Goal: Information Seeking & Learning: Learn about a topic

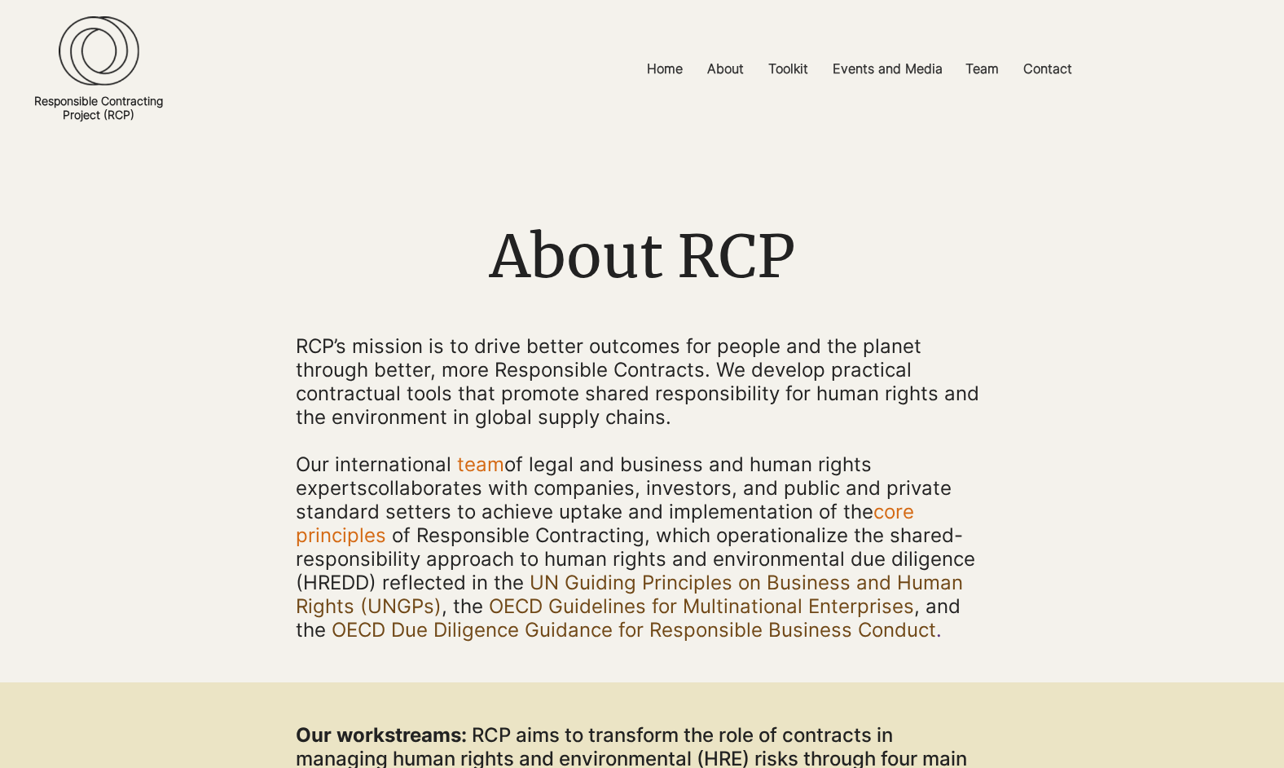
click at [109, 60] on img at bounding box center [99, 51] width 81 height 70
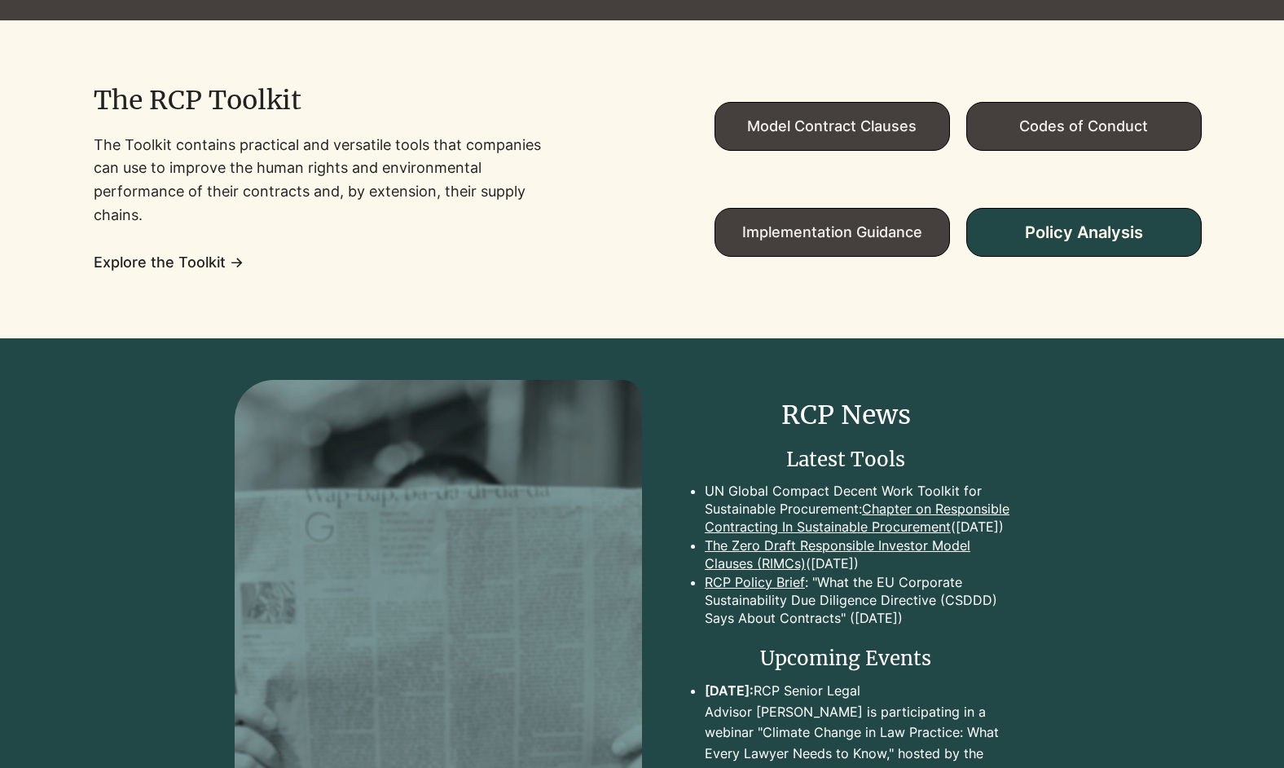
scroll to position [1215, 0]
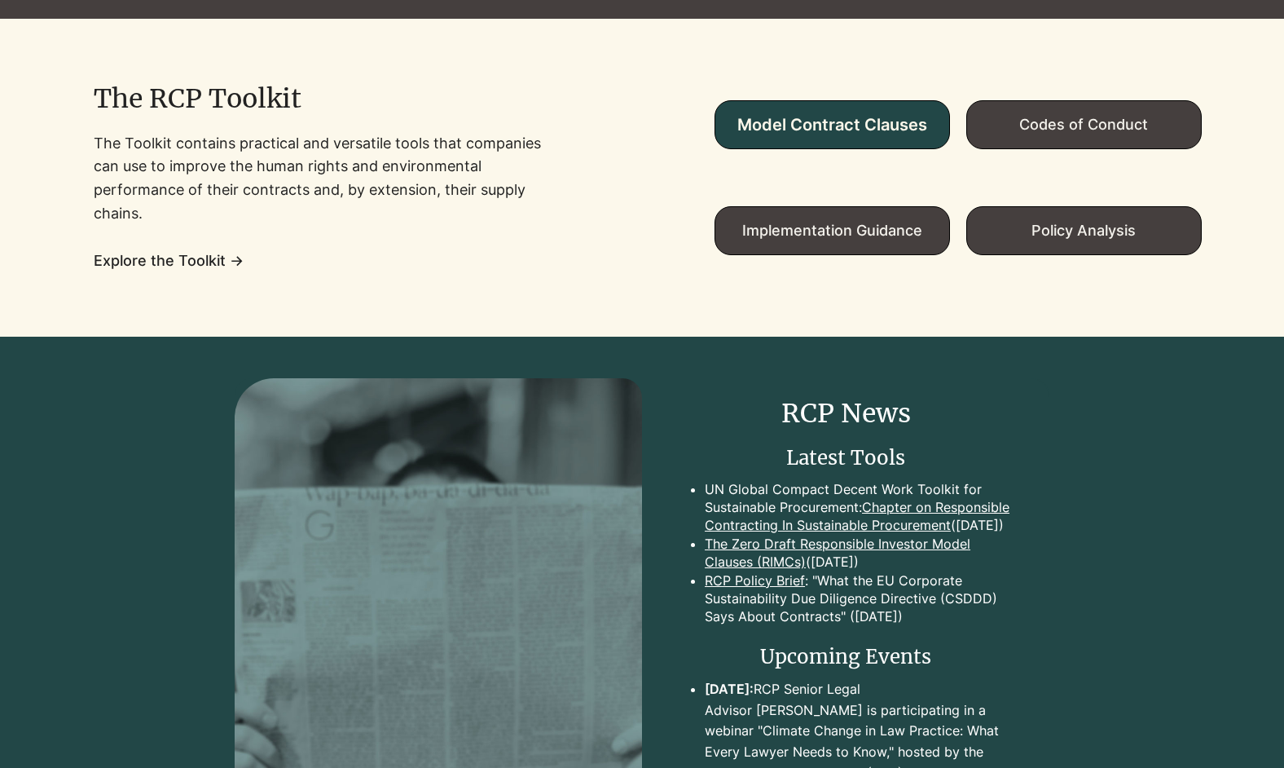
click at [850, 115] on span "Model Contract Clauses" at bounding box center [833, 125] width 190 height 20
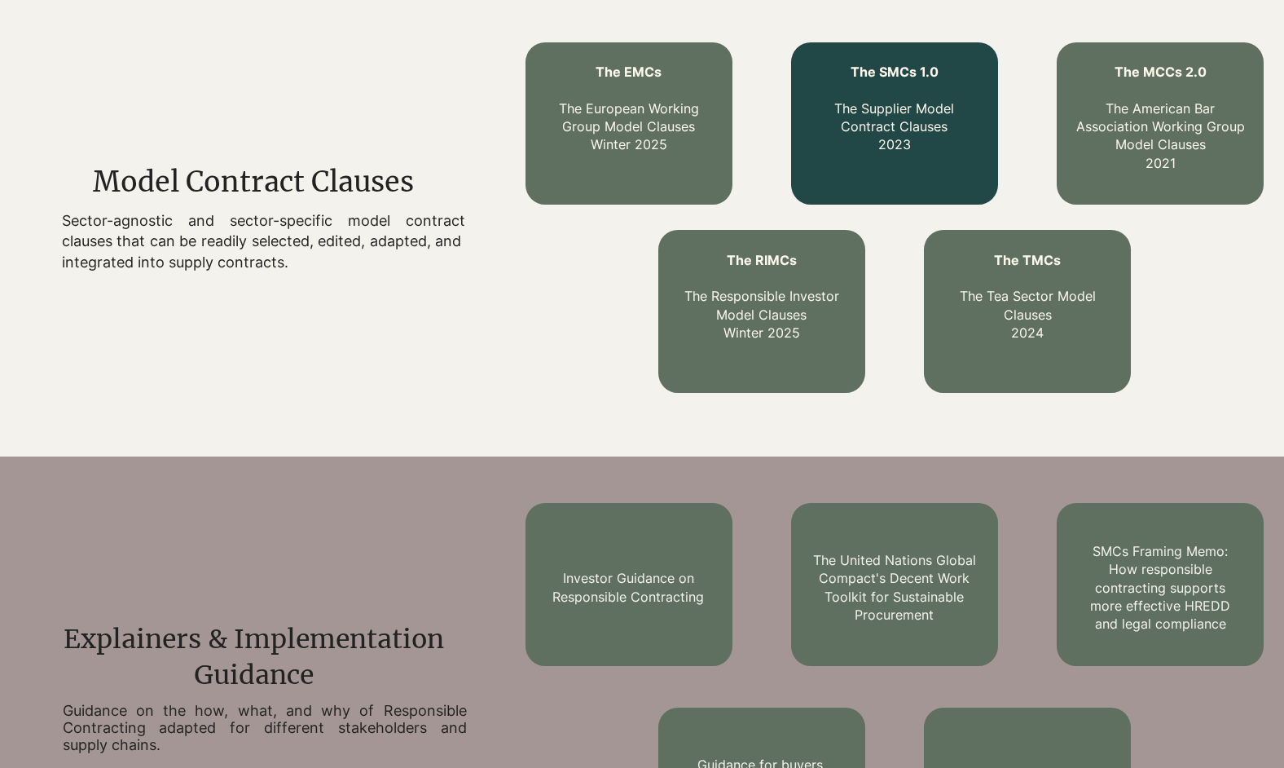
scroll to position [557, 0]
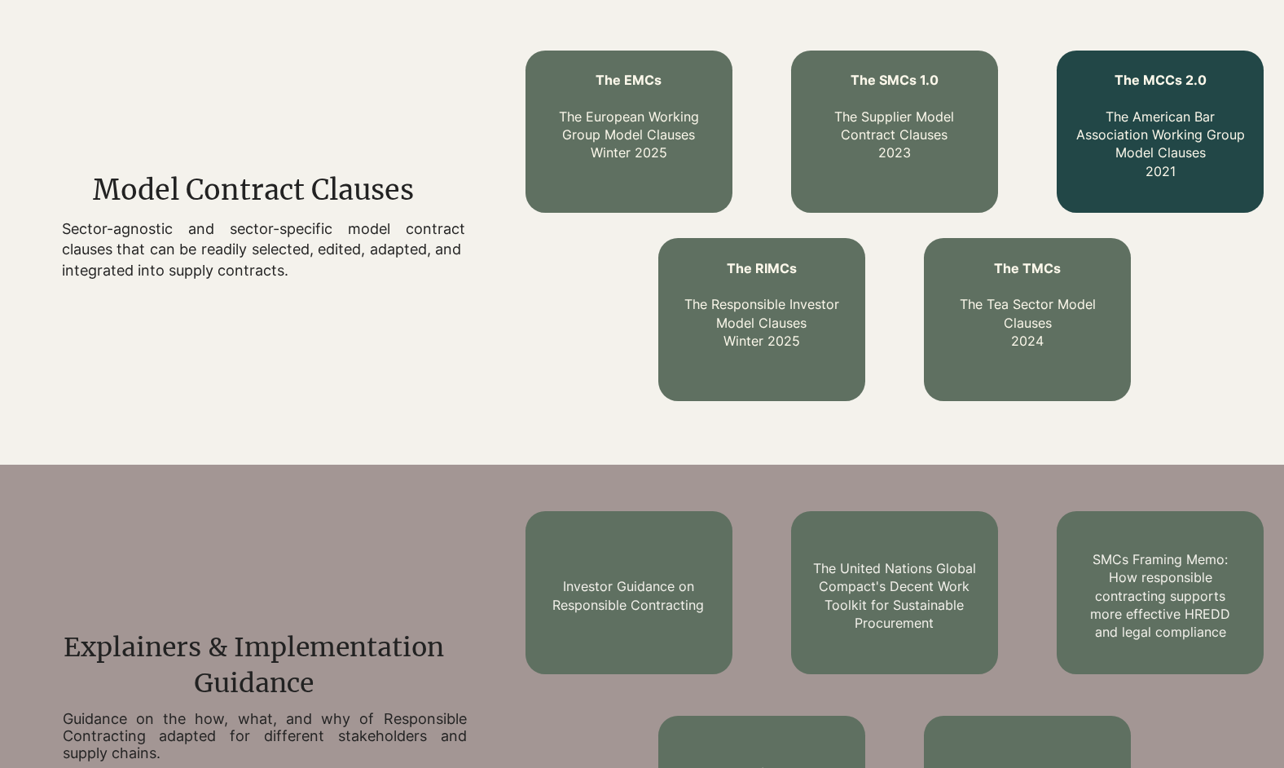
click at [1181, 108] on link "The MCCs 2.0 The American Bar Association Working Group Model Clauses 2021" at bounding box center [1161, 126] width 169 height 108
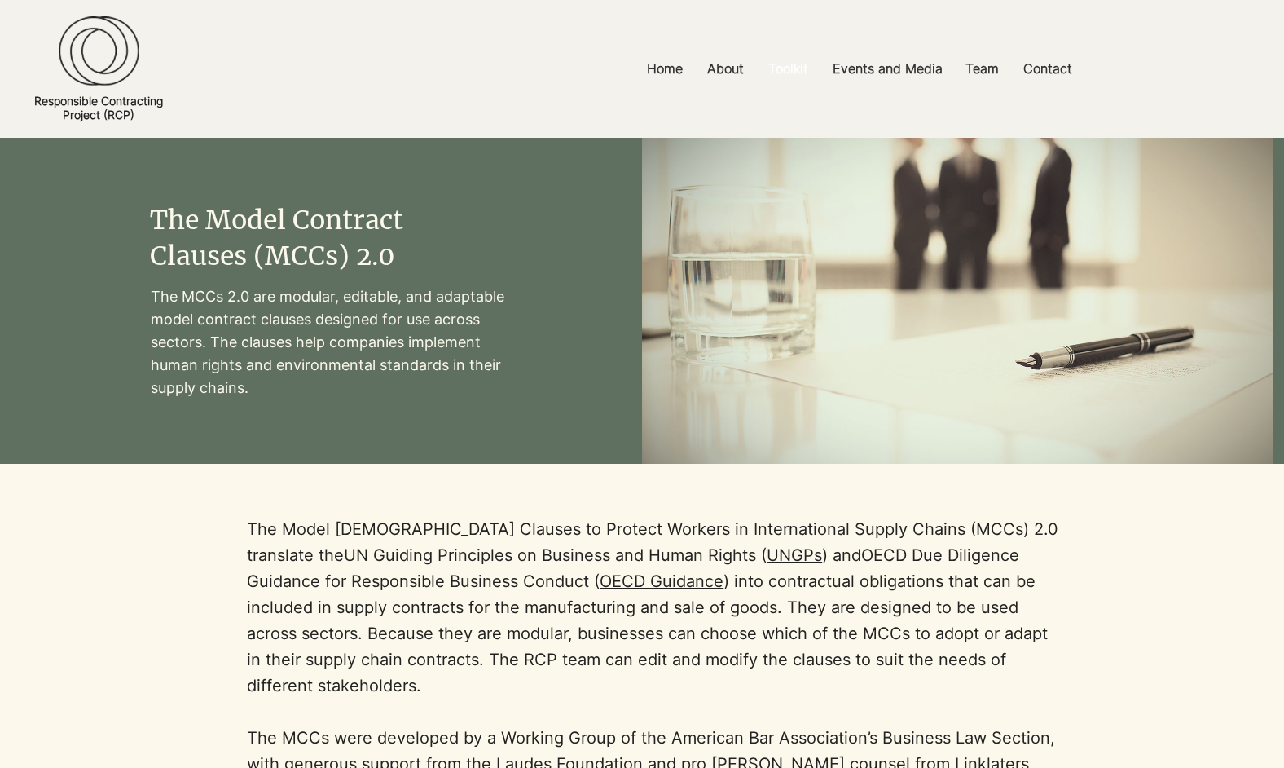
click at [778, 69] on p "Toolkit" at bounding box center [788, 69] width 56 height 37
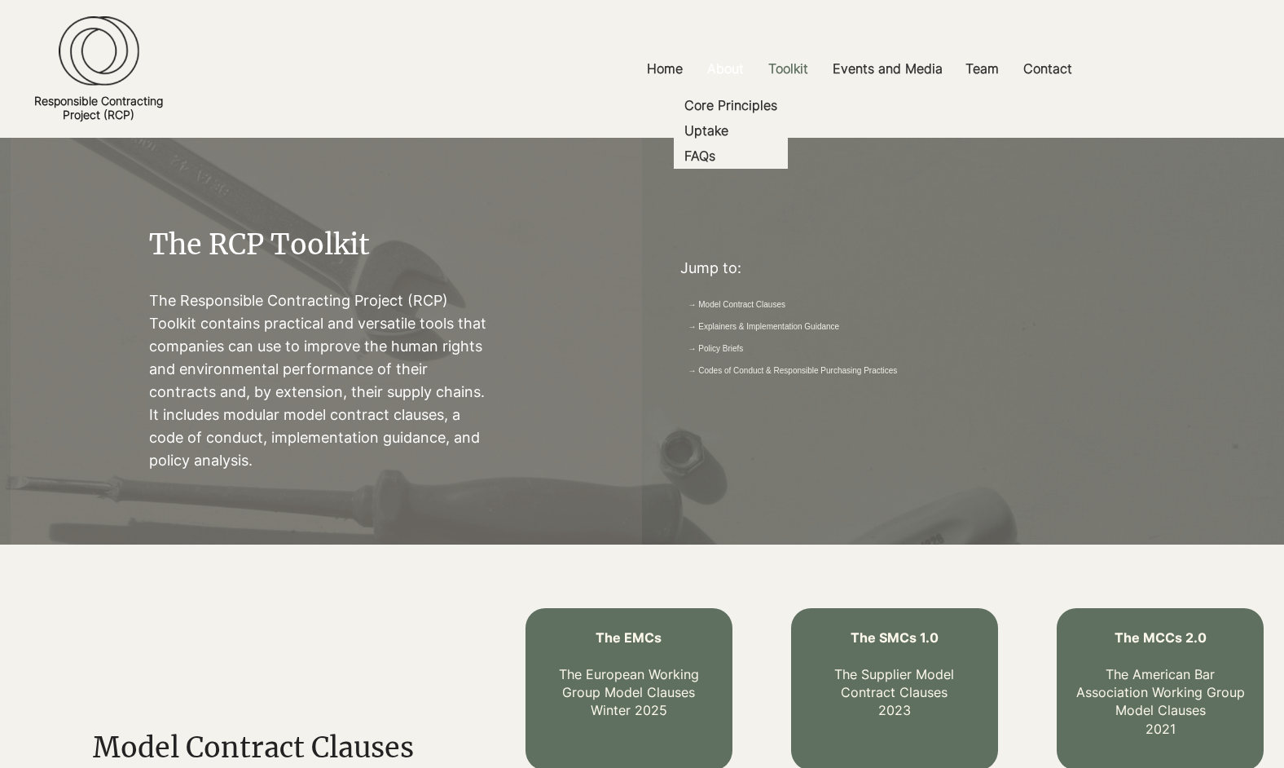
click at [731, 68] on p "About" at bounding box center [725, 69] width 53 height 37
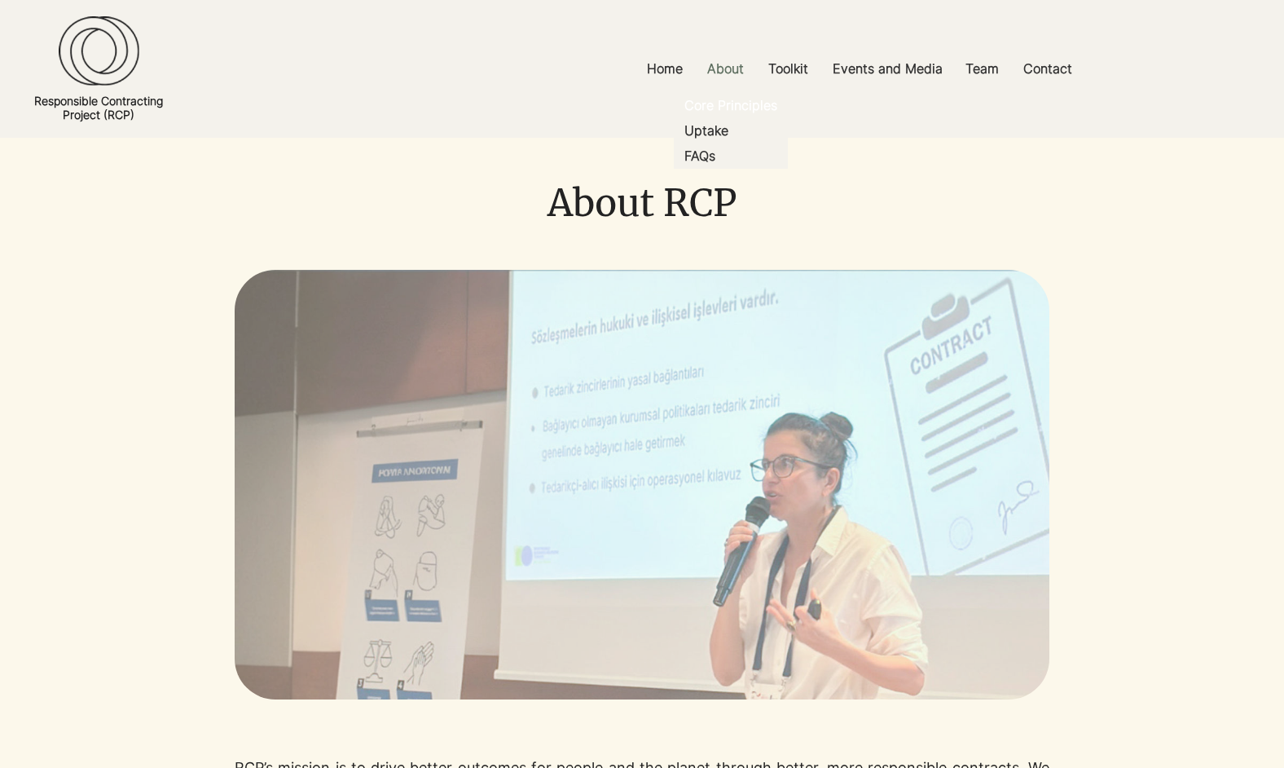
click at [735, 102] on p "Core Principles" at bounding box center [731, 105] width 106 height 25
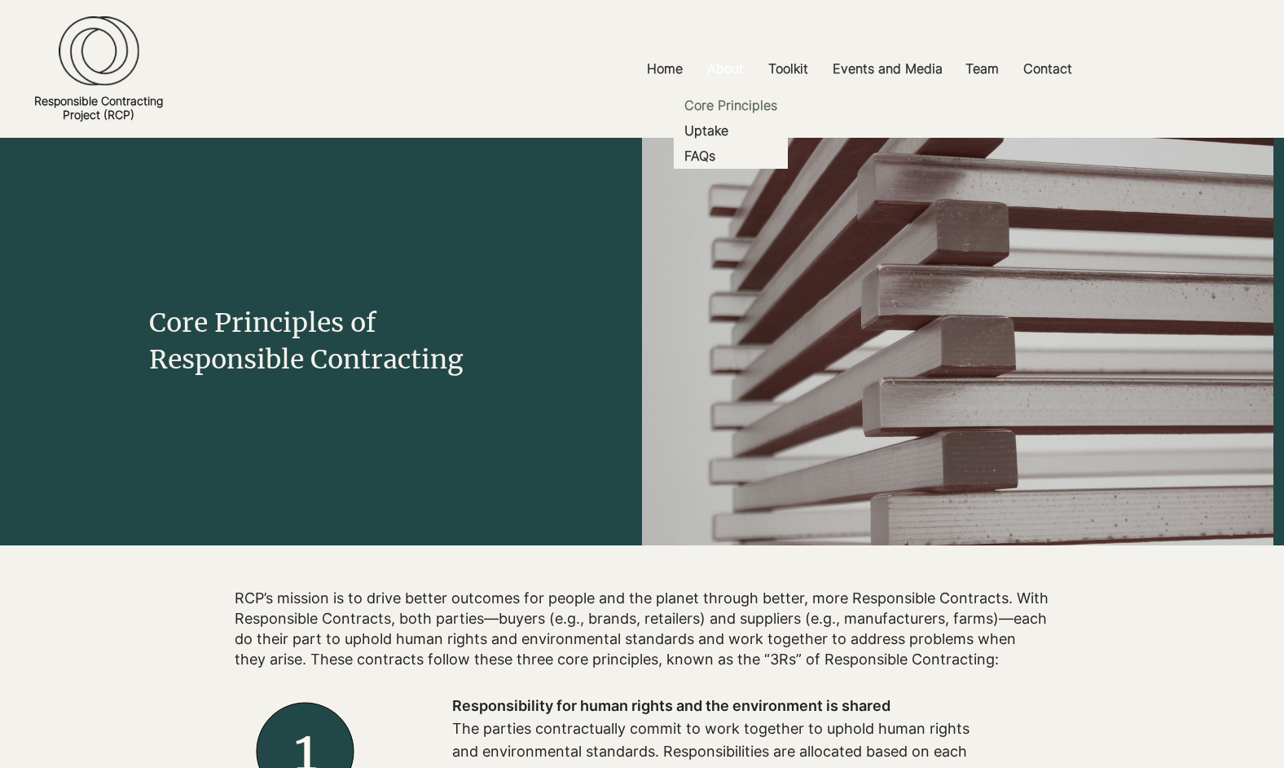
click at [715, 65] on p "About" at bounding box center [725, 69] width 53 height 37
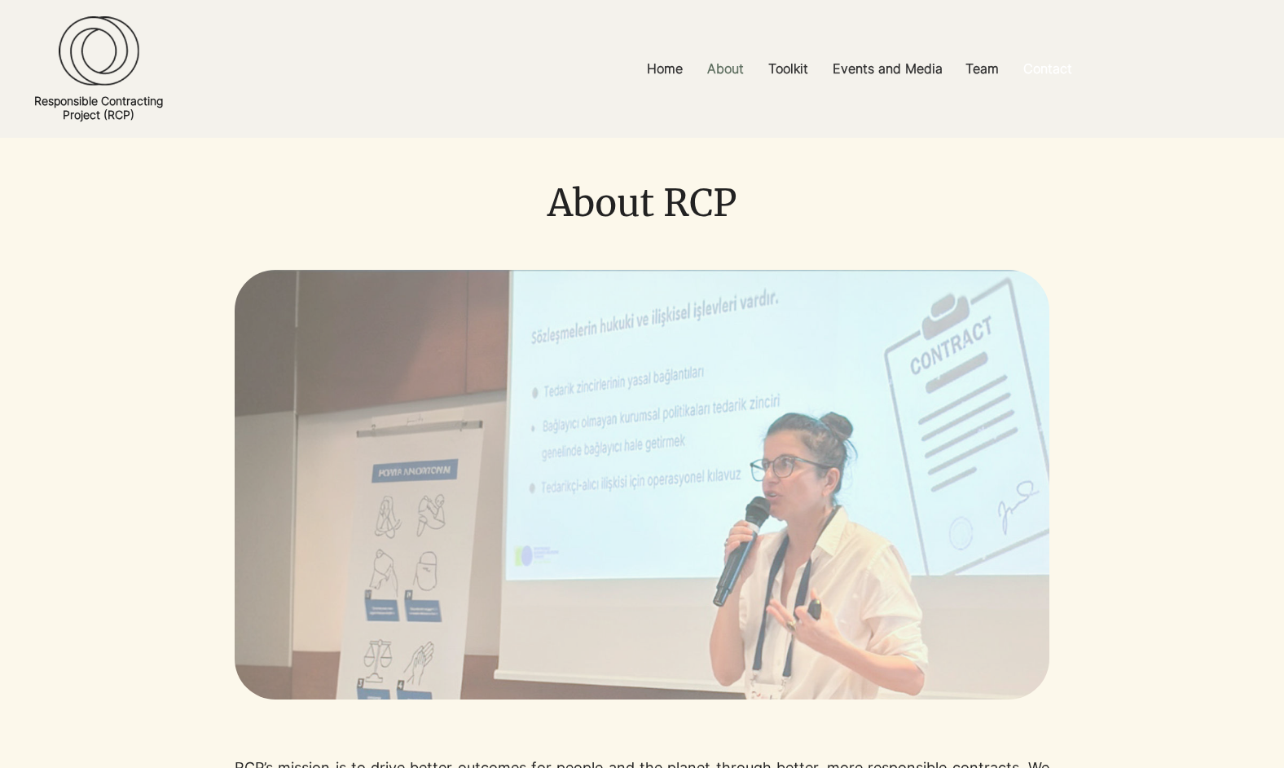
click at [1064, 64] on p "Contact" at bounding box center [1047, 69] width 65 height 37
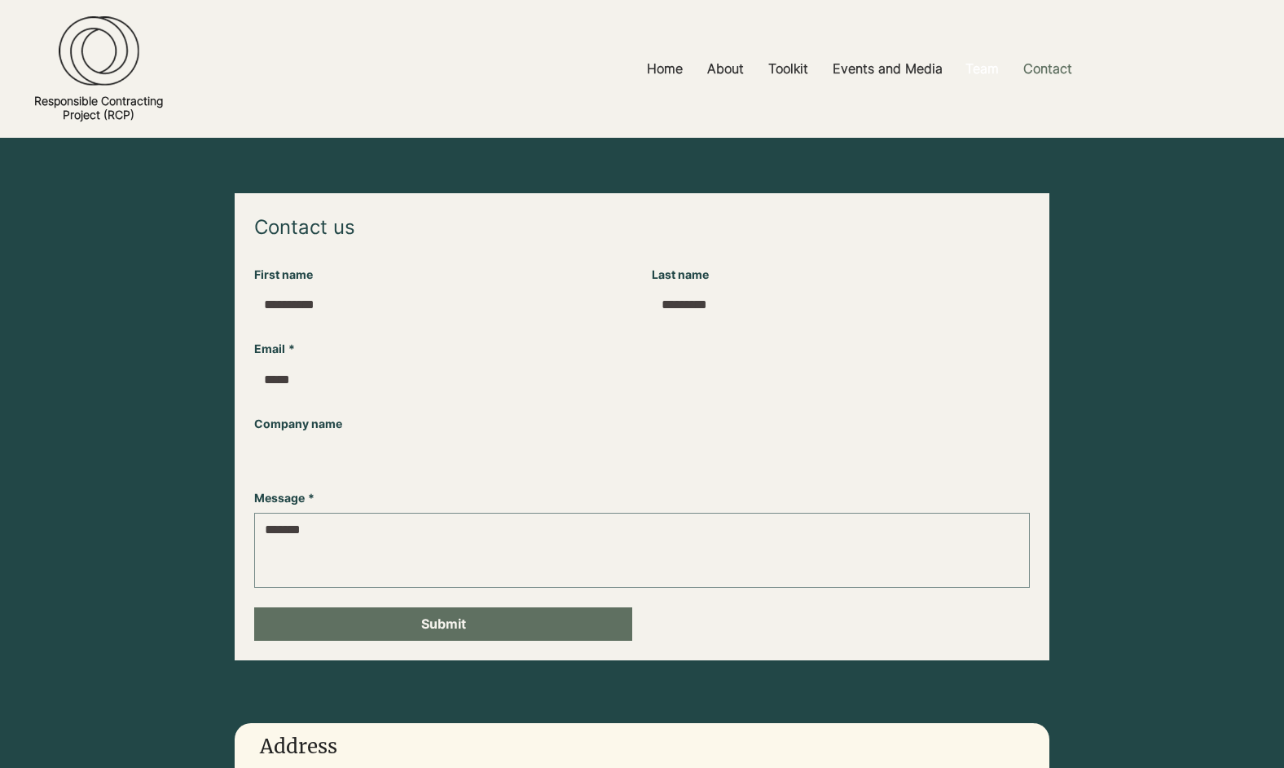
click at [968, 65] on p "Team" at bounding box center [983, 69] width 50 height 37
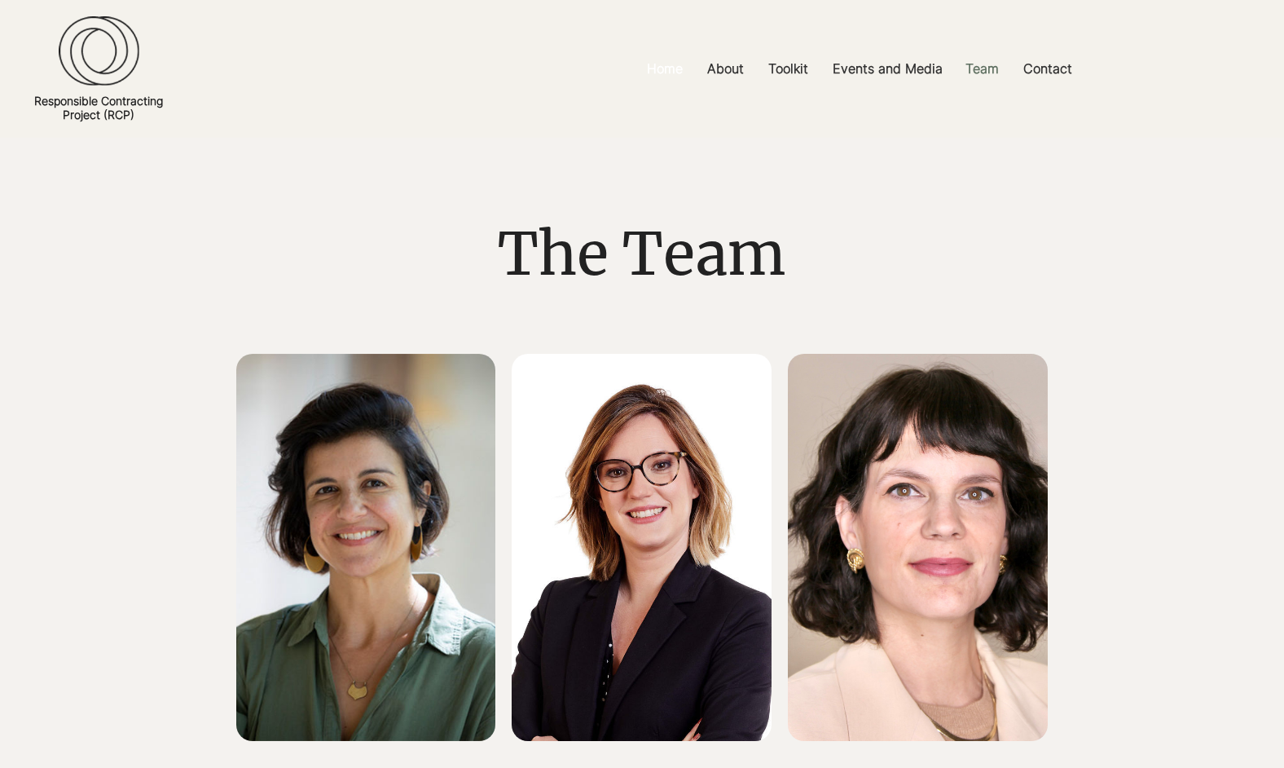
click at [671, 59] on p "Home" at bounding box center [665, 69] width 52 height 37
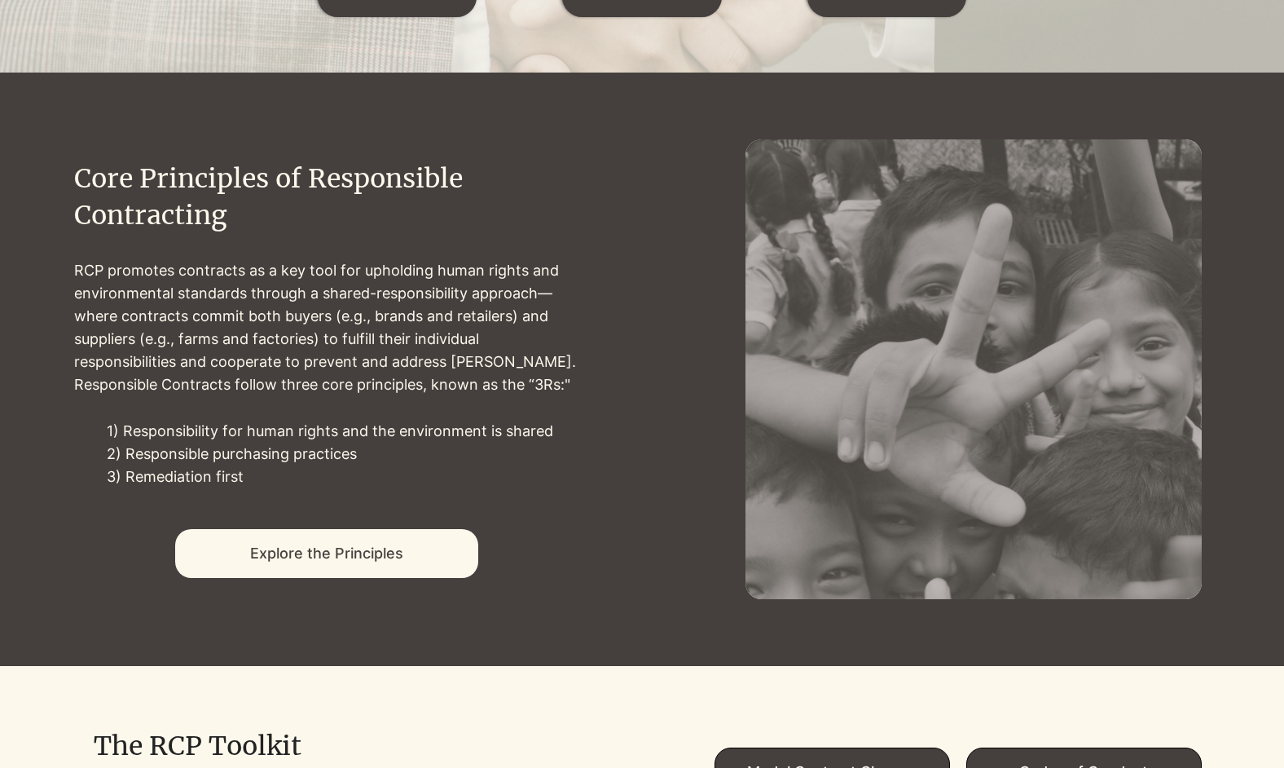
scroll to position [646, 0]
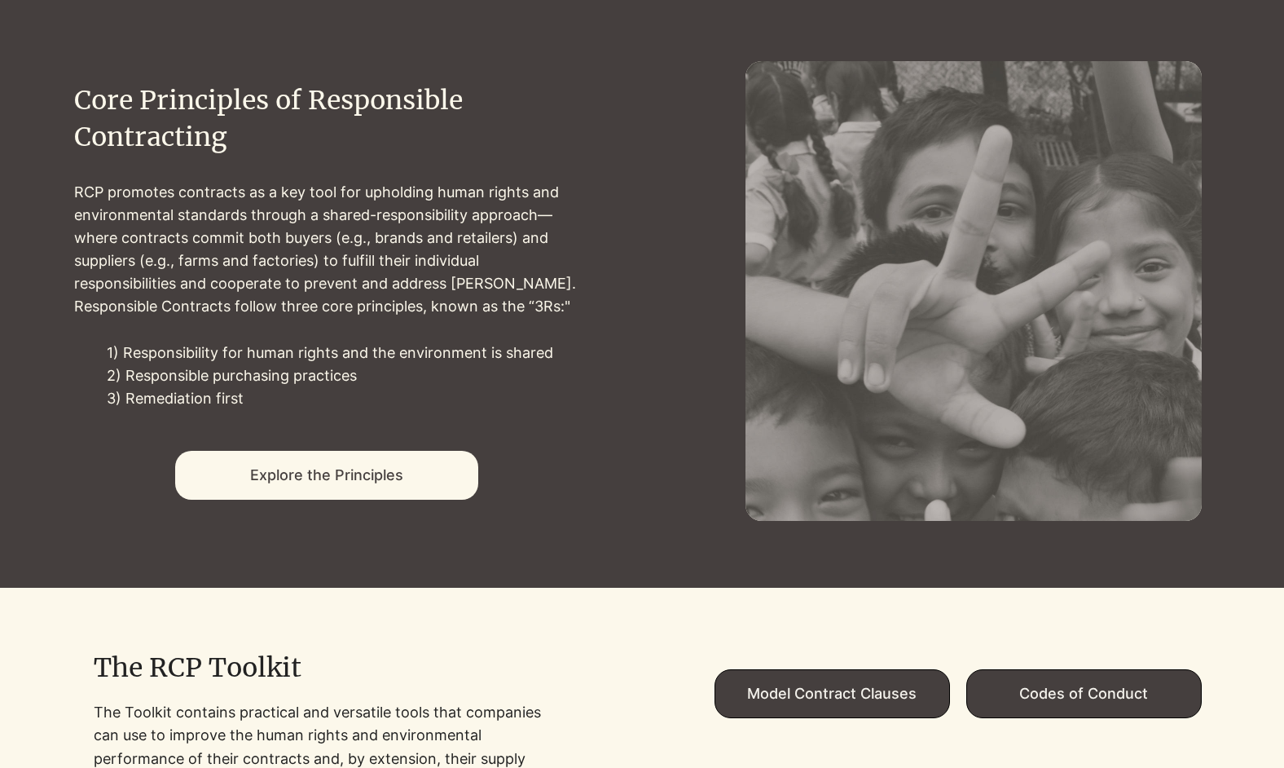
click at [341, 441] on div at bounding box center [326, 290] width 505 height 416
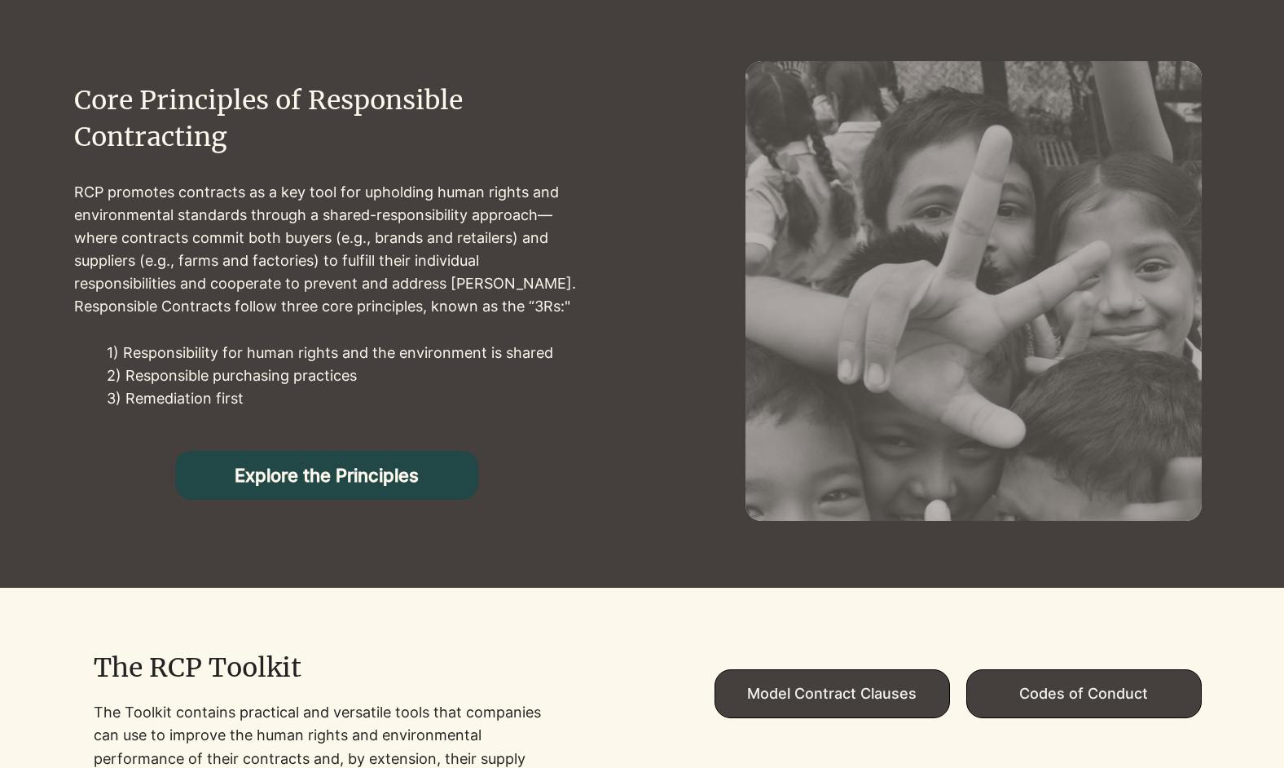
click at [335, 471] on span "Explore the Principles" at bounding box center [327, 475] width 184 height 21
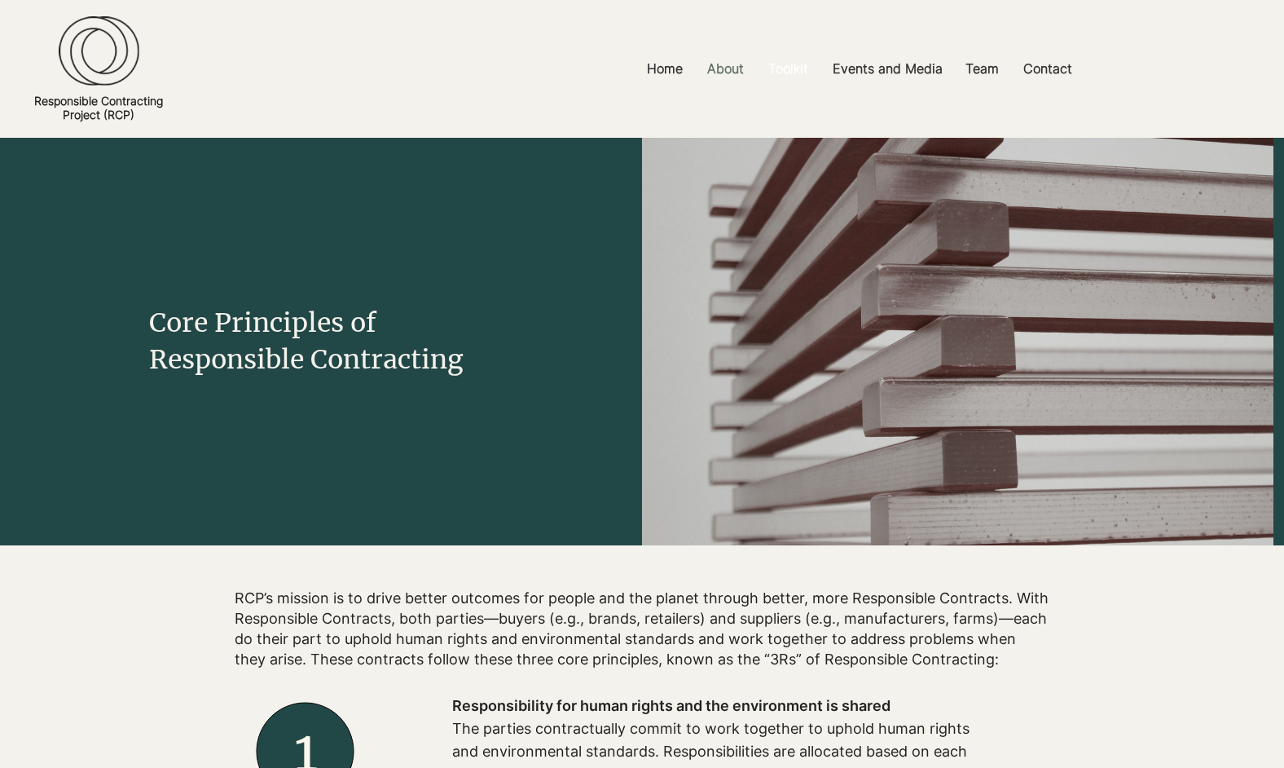
click at [782, 57] on p "Toolkit" at bounding box center [788, 69] width 56 height 37
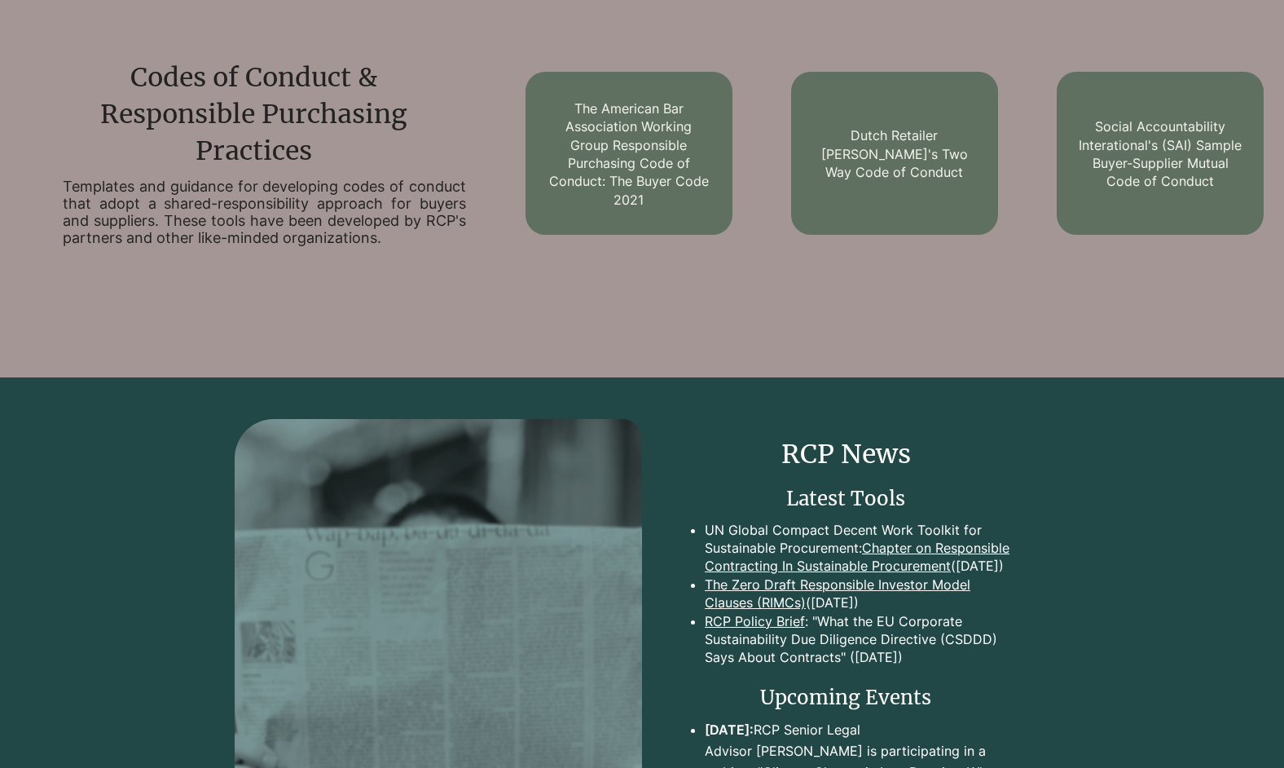
scroll to position [1909, 0]
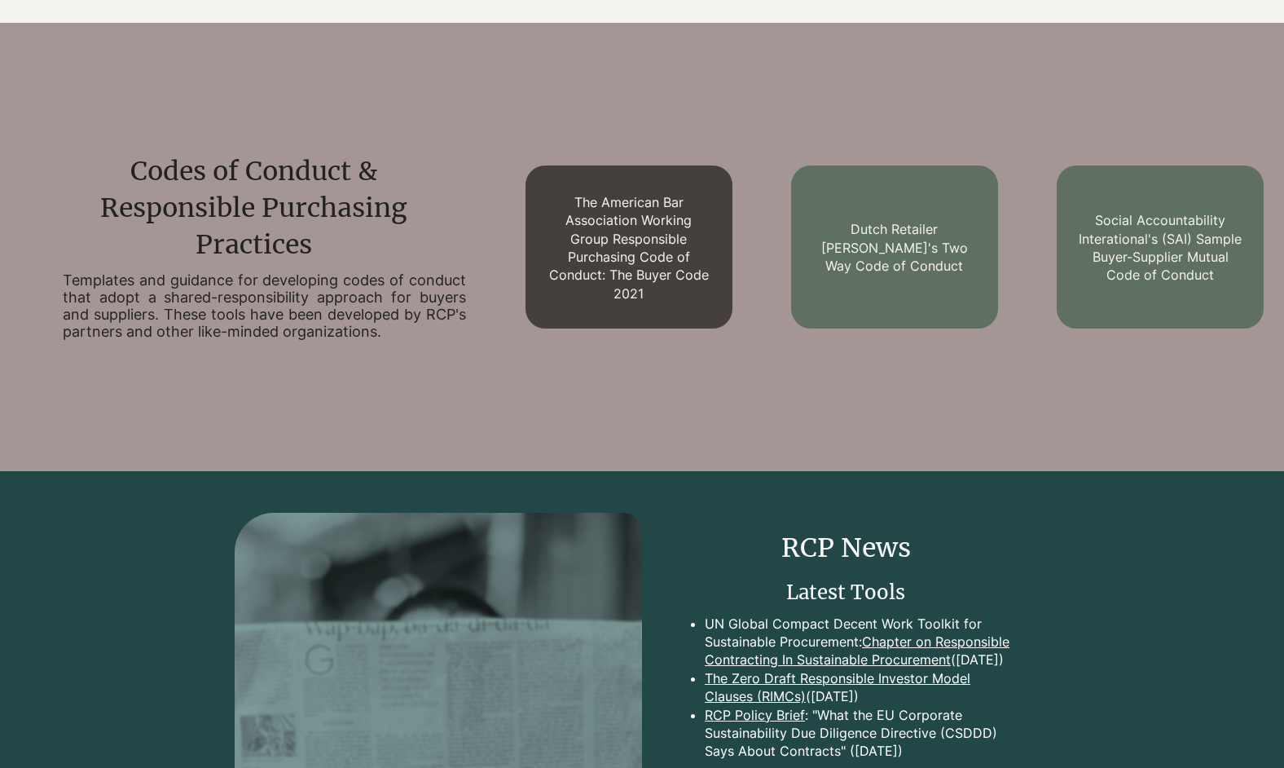
click at [611, 261] on link "The American Bar Association Working Group Responsible Purchasing Code of Condu…" at bounding box center [629, 248] width 160 height 108
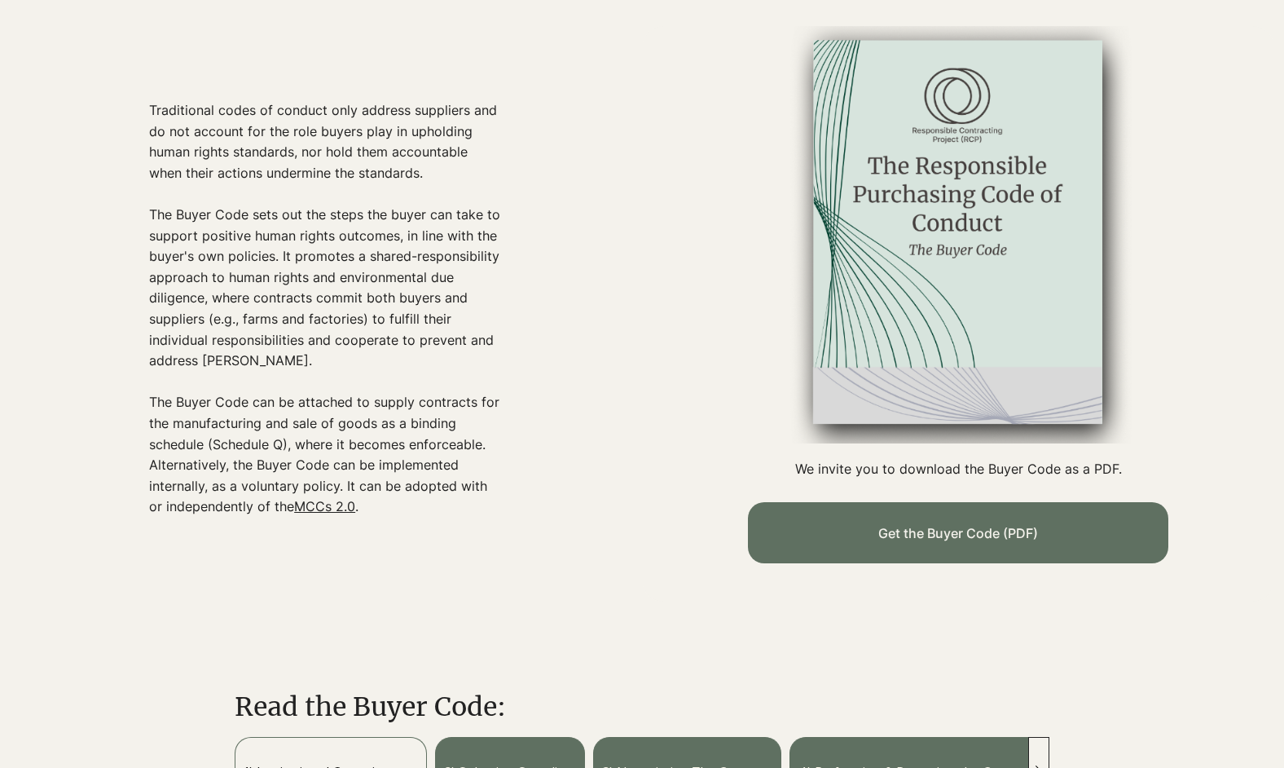
scroll to position [659, 0]
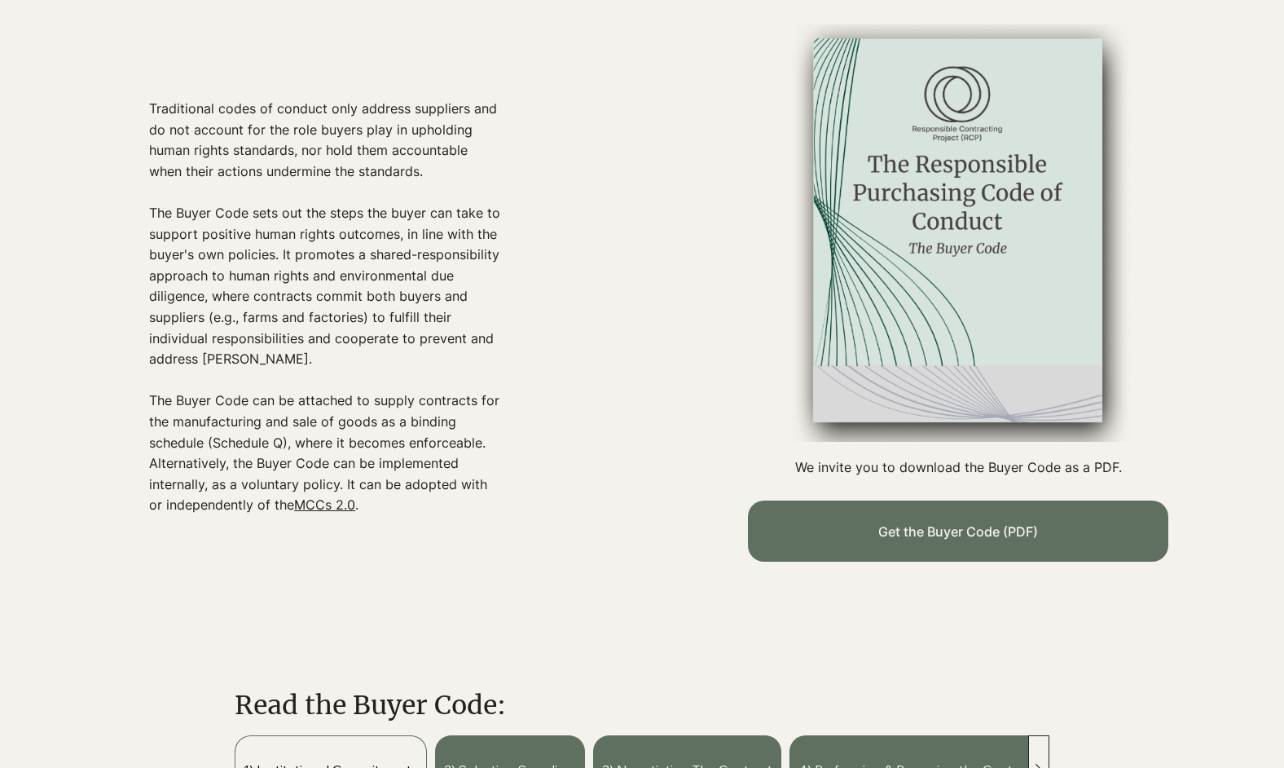
click at [320, 509] on link "MCCs 2.0" at bounding box center [324, 504] width 61 height 16
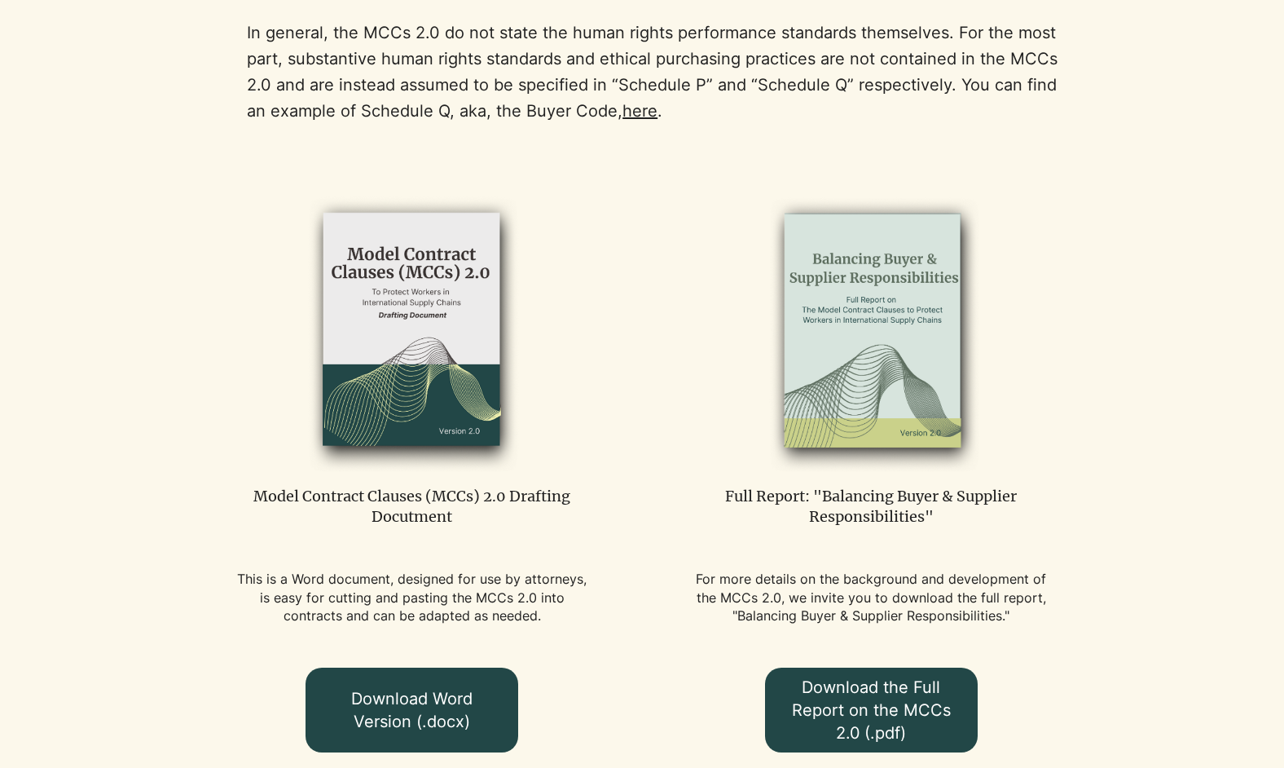
scroll to position [991, 0]
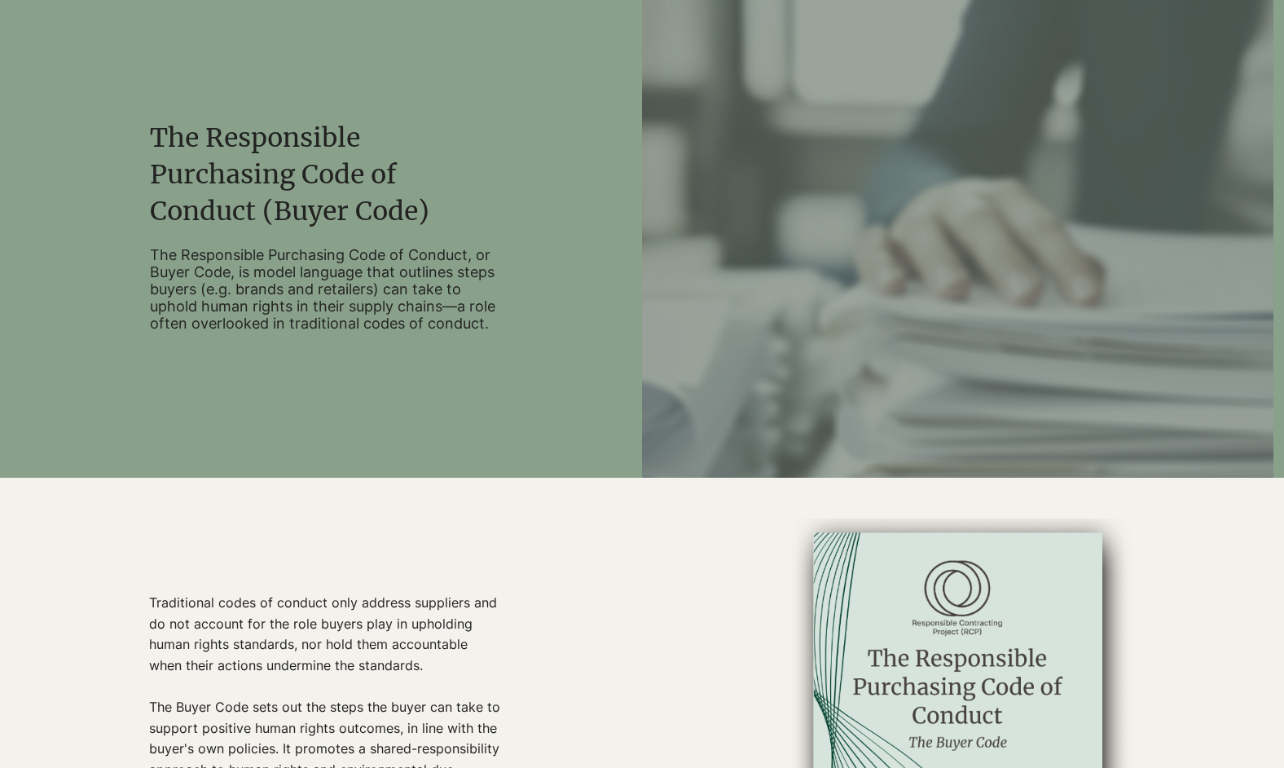
scroll to position [148, 0]
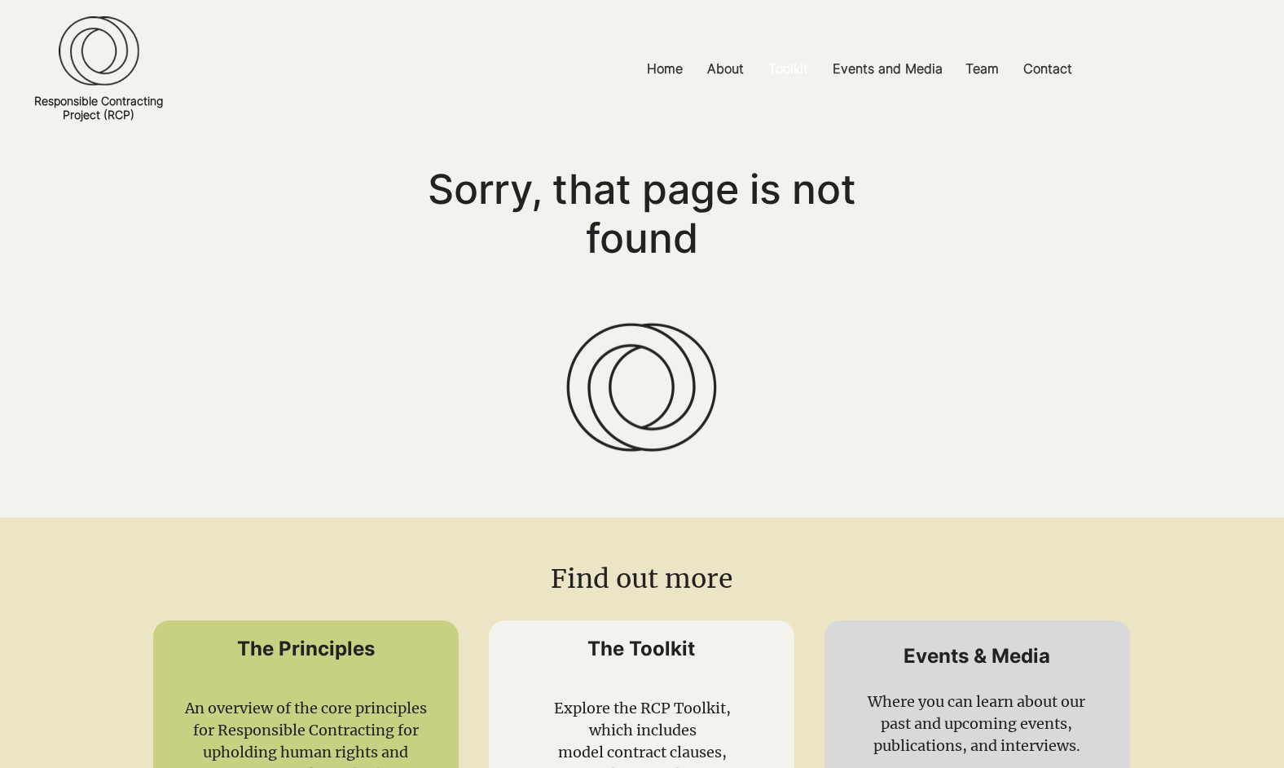
click at [781, 66] on p "Toolkit" at bounding box center [788, 69] width 56 height 37
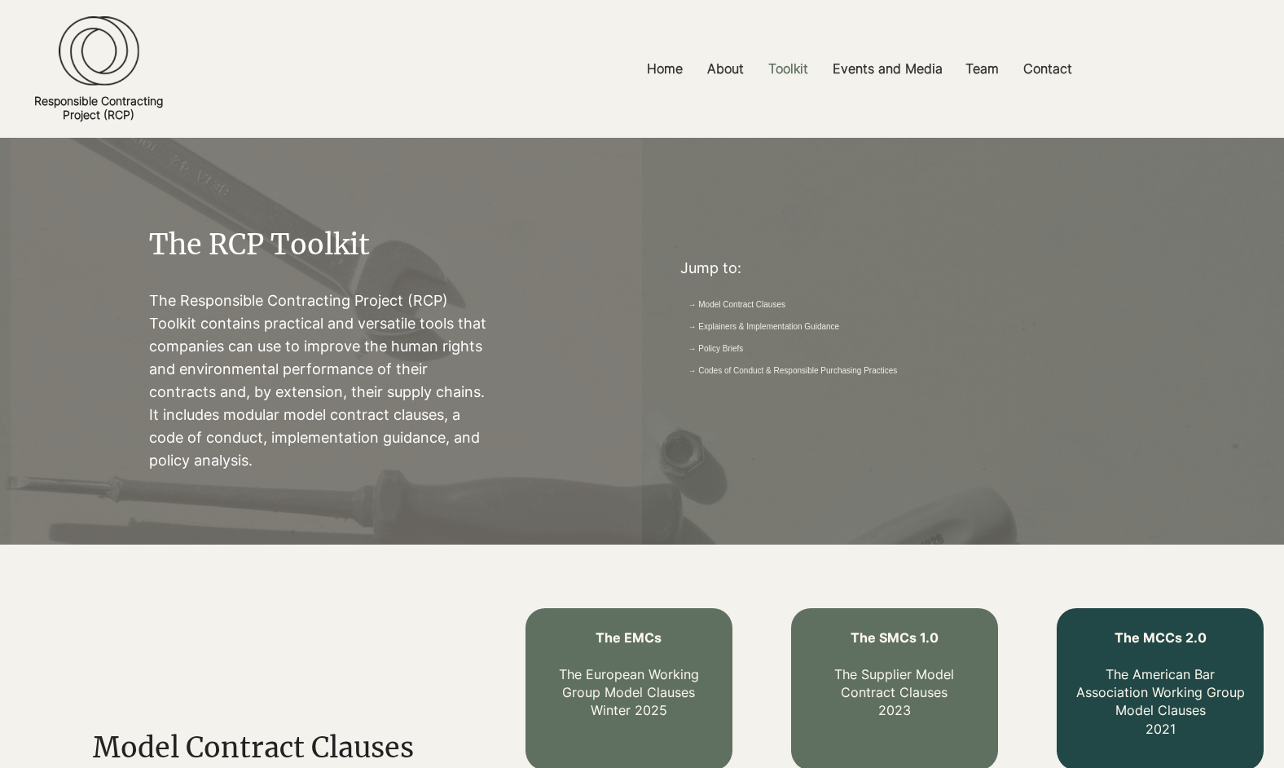
click at [1155, 648] on p "The MCCs 2.0 The American Bar Association Working Group Model Clauses 2021" at bounding box center [1161, 682] width 174 height 109
click at [1159, 638] on span "The MCCs 2.0" at bounding box center [1161, 637] width 92 height 16
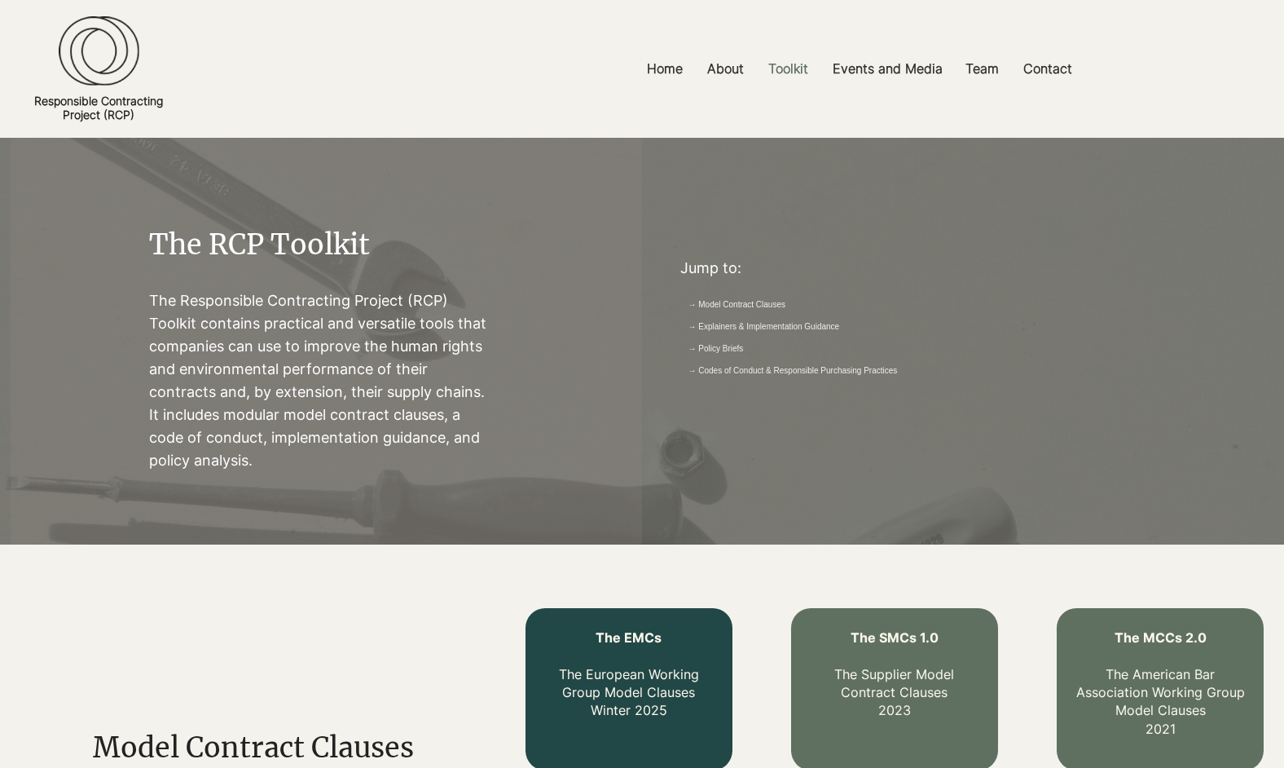
click at [641, 641] on span "The EMCs" at bounding box center [629, 637] width 66 height 16
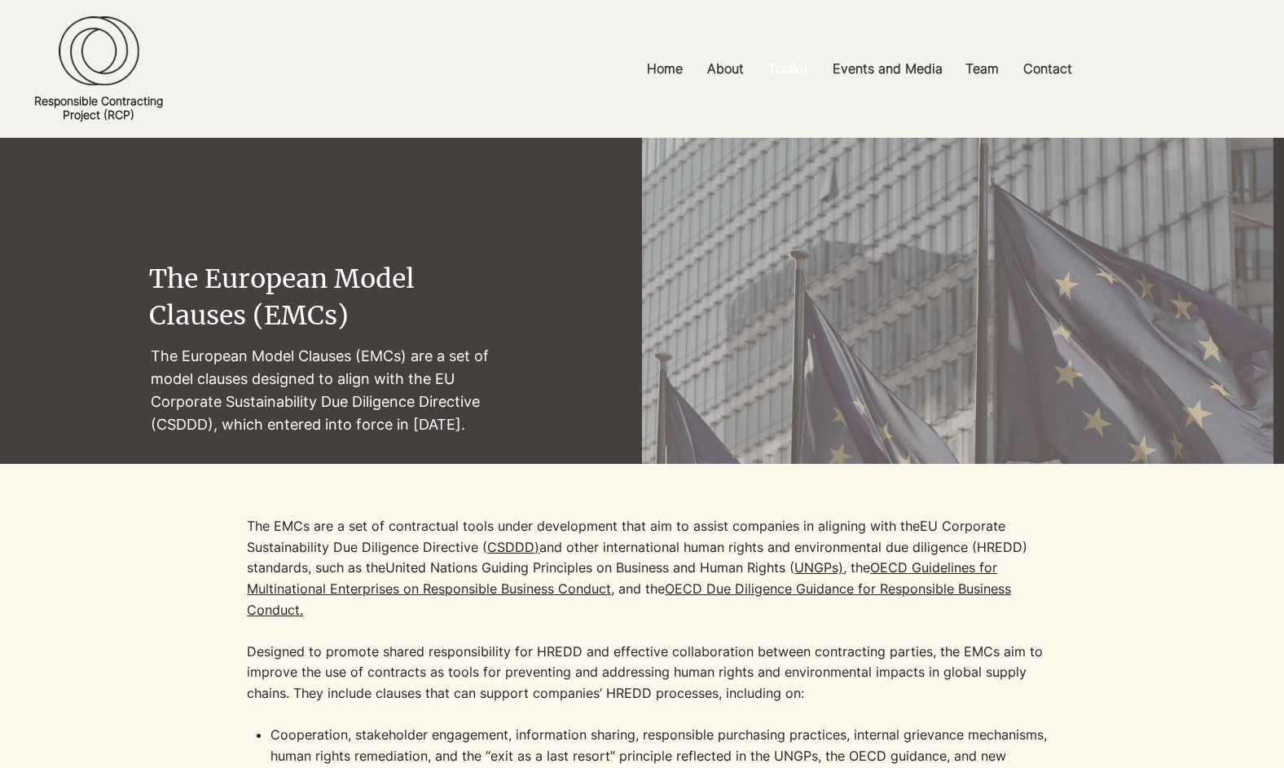
click at [776, 62] on p "Toolkit" at bounding box center [788, 69] width 56 height 37
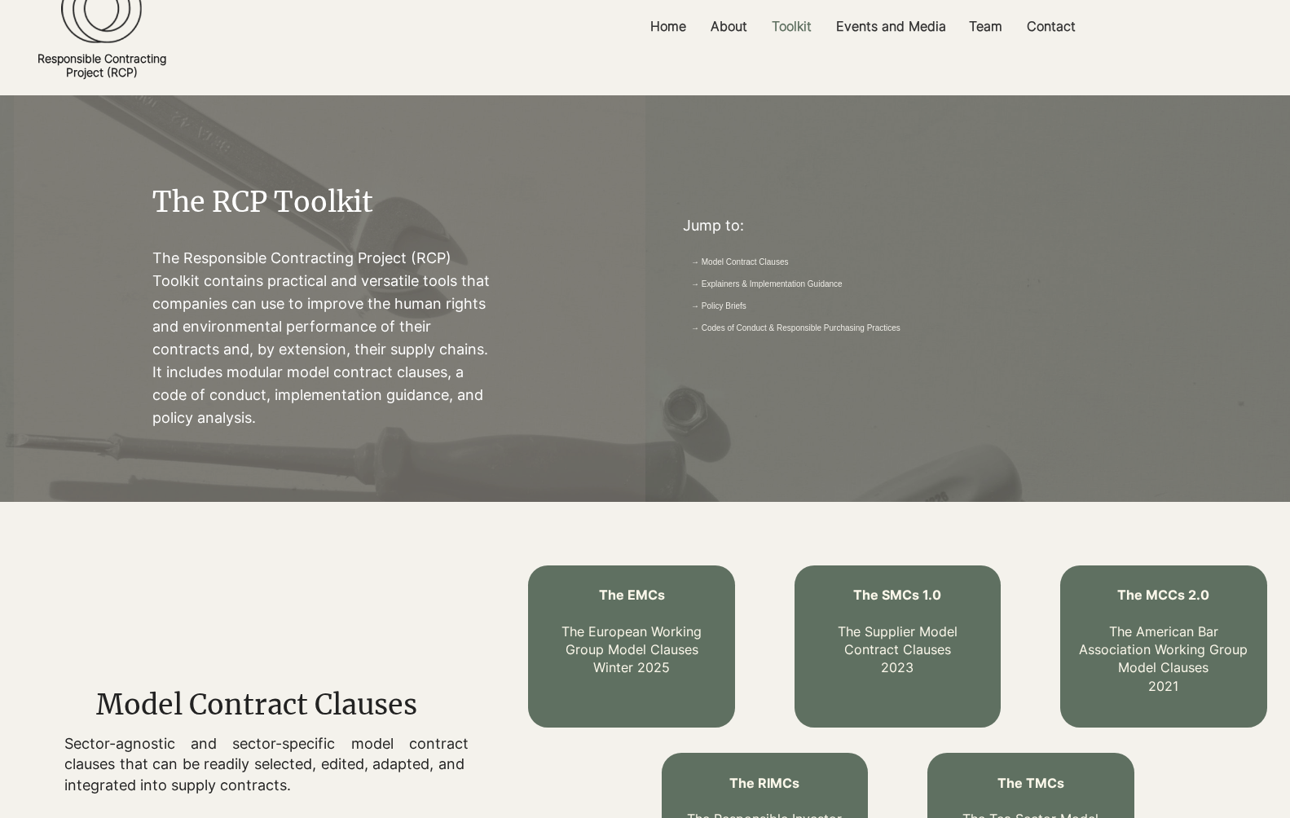
scroll to position [42, 0]
click at [789, 20] on p "Toolkit" at bounding box center [792, 27] width 56 height 37
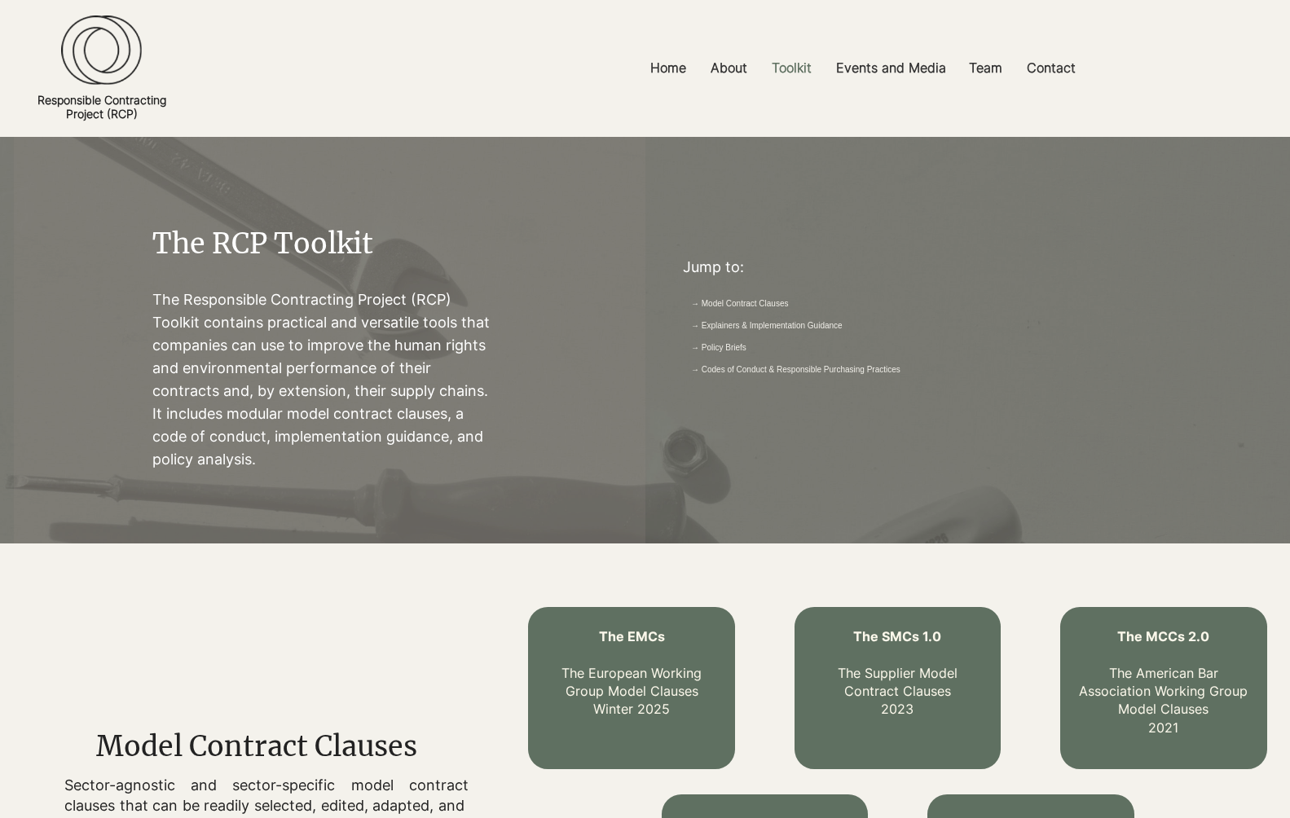
scroll to position [0, 0]
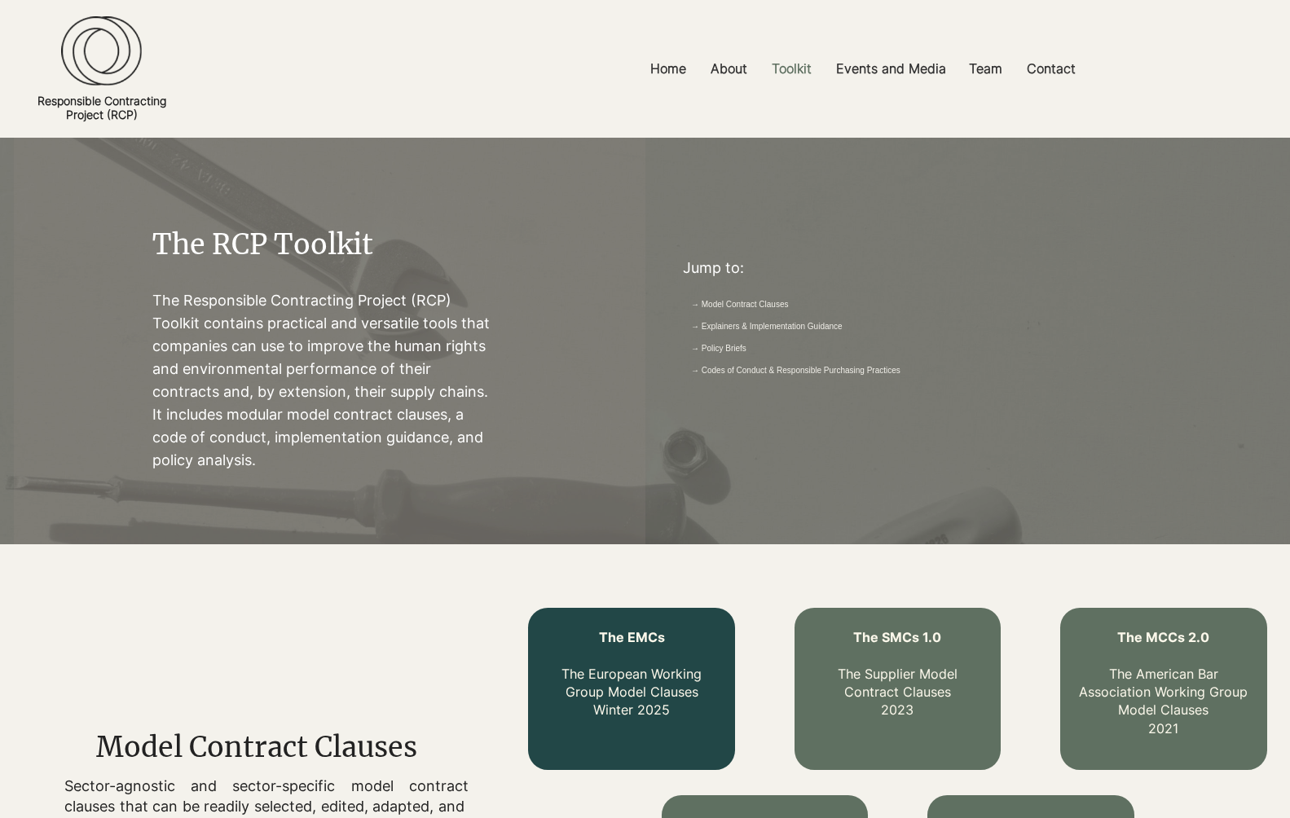
click at [631, 659] on p "The EMCs The European Working Group Model Clauses Winter 2025" at bounding box center [632, 673] width 174 height 91
click at [631, 675] on link "The EMCs The European Working Group Model Clauses Winter 2025" at bounding box center [632, 674] width 140 height 90
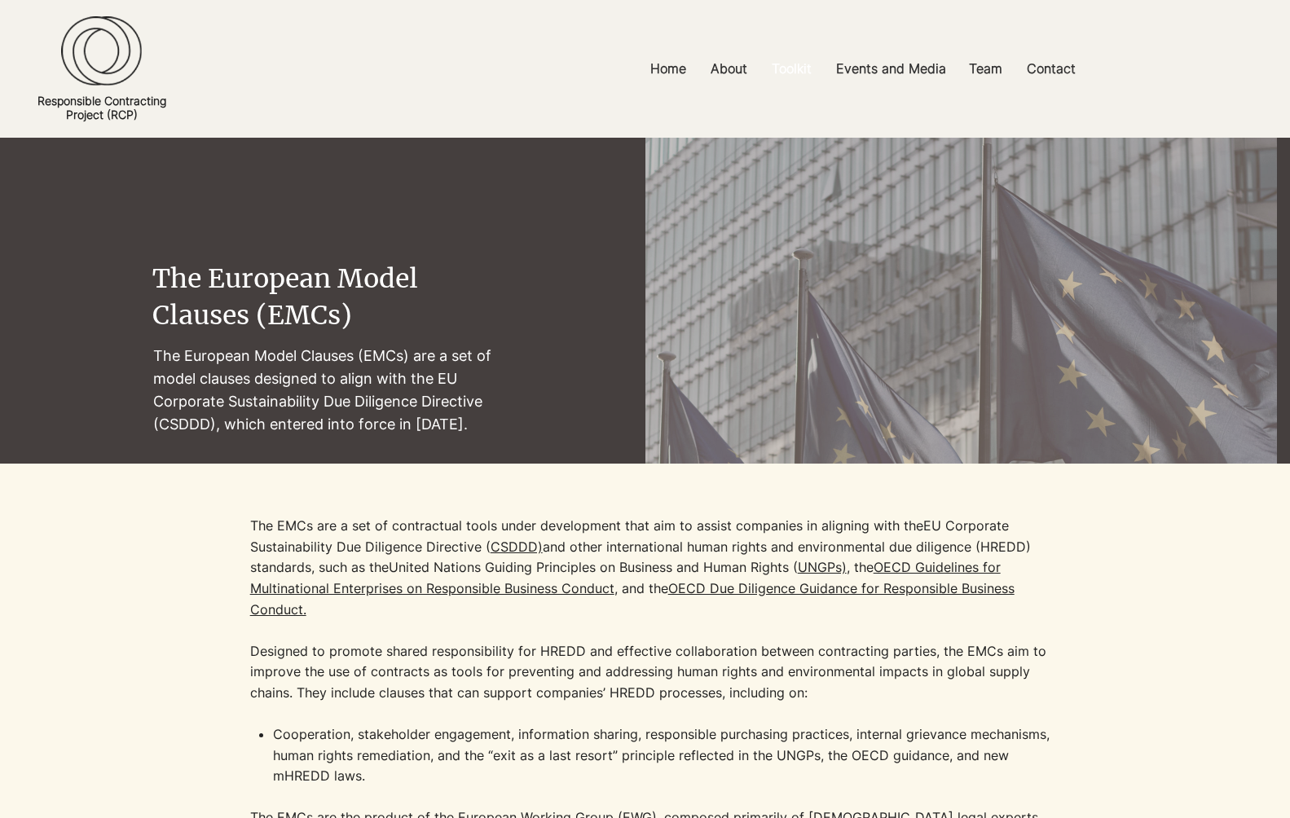
click at [790, 72] on p "Toolkit" at bounding box center [792, 69] width 56 height 37
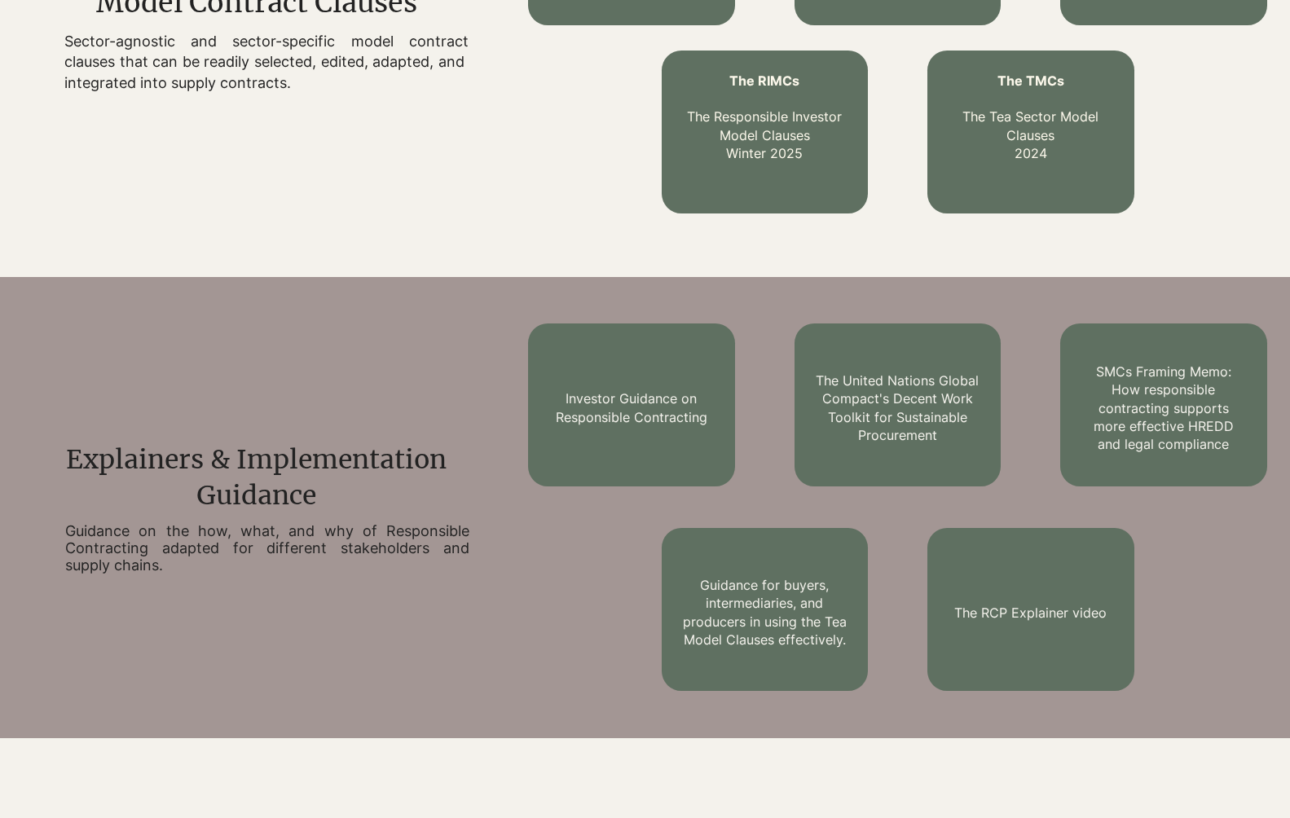
scroll to position [747, 0]
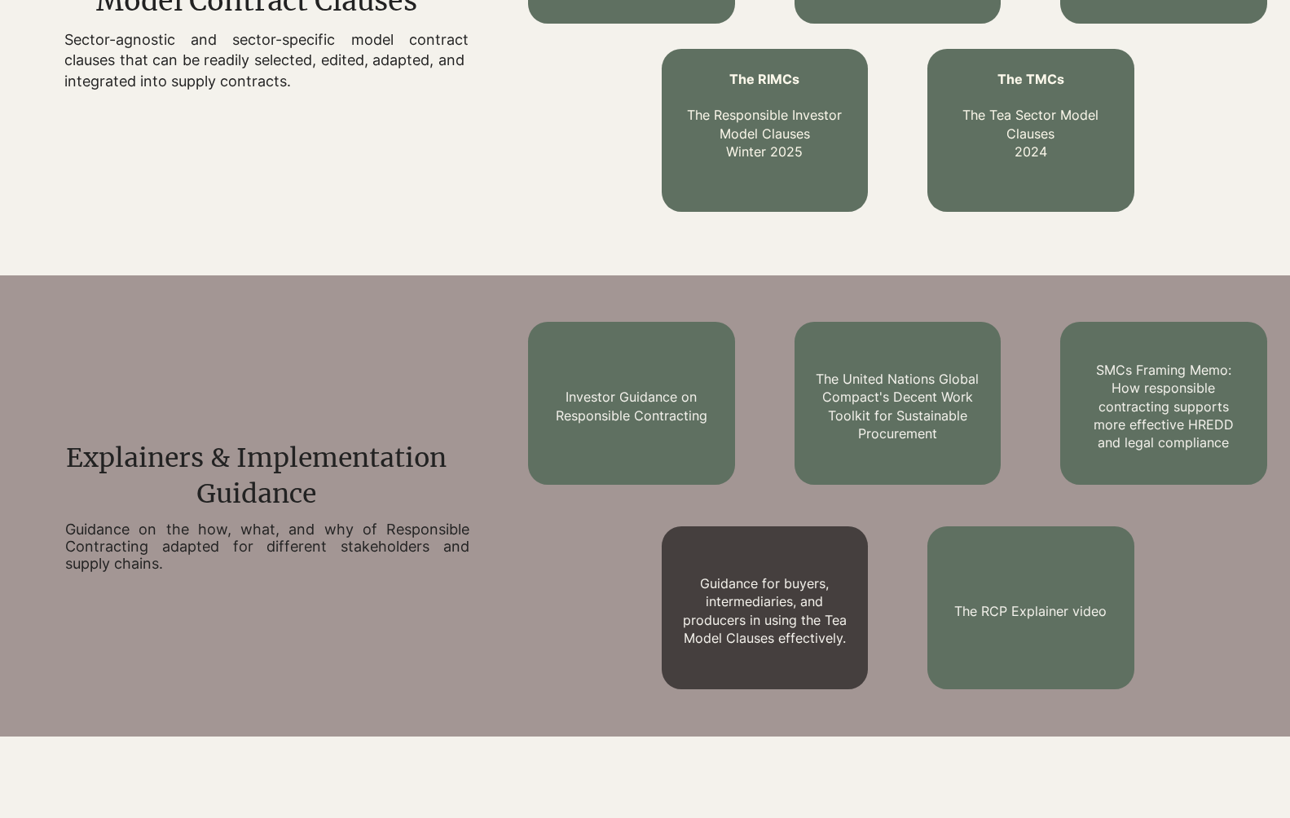
click at [765, 601] on link "Guidance for buyers, intermediaries, and producers in using the Tea Model Claus…" at bounding box center [765, 610] width 164 height 71
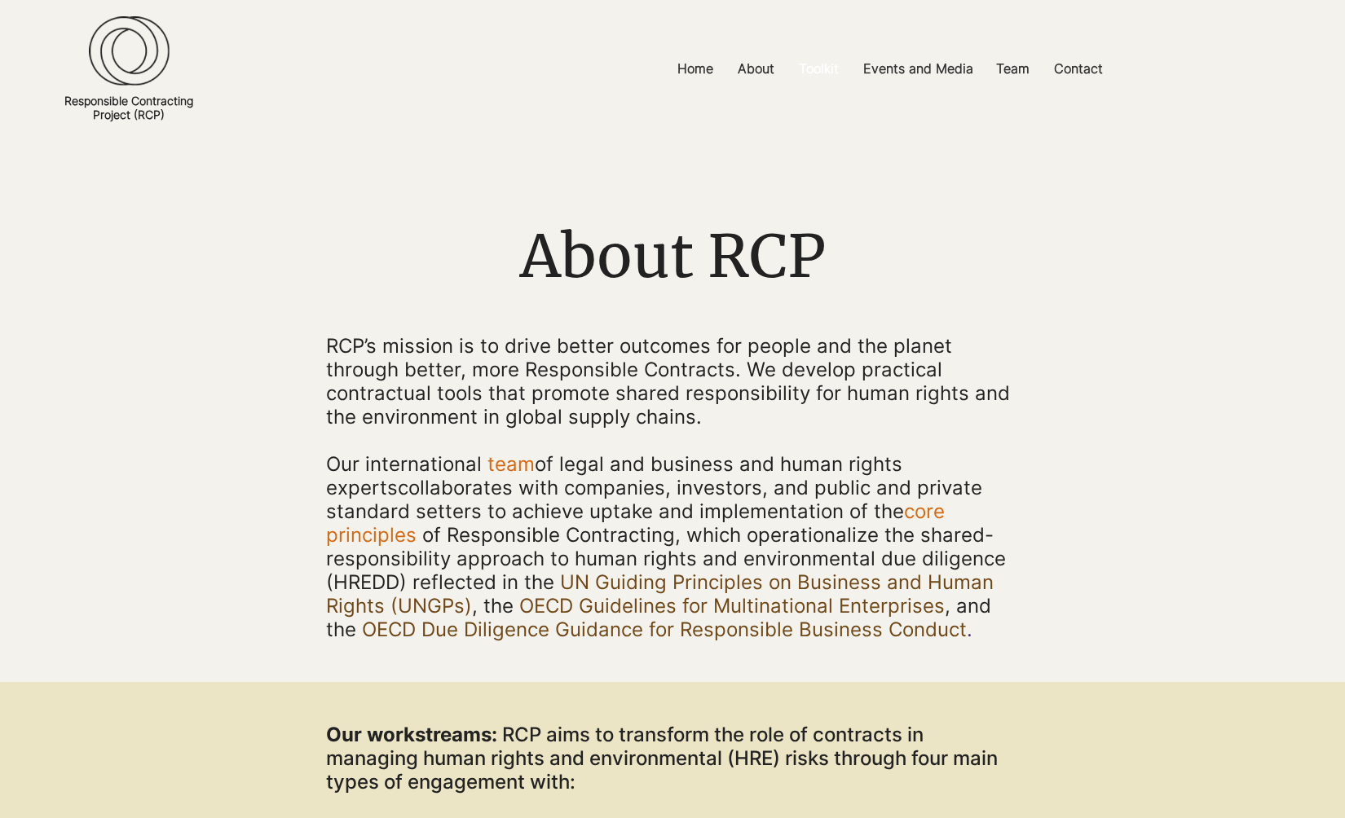
click at [834, 73] on p "Toolkit" at bounding box center [819, 69] width 56 height 37
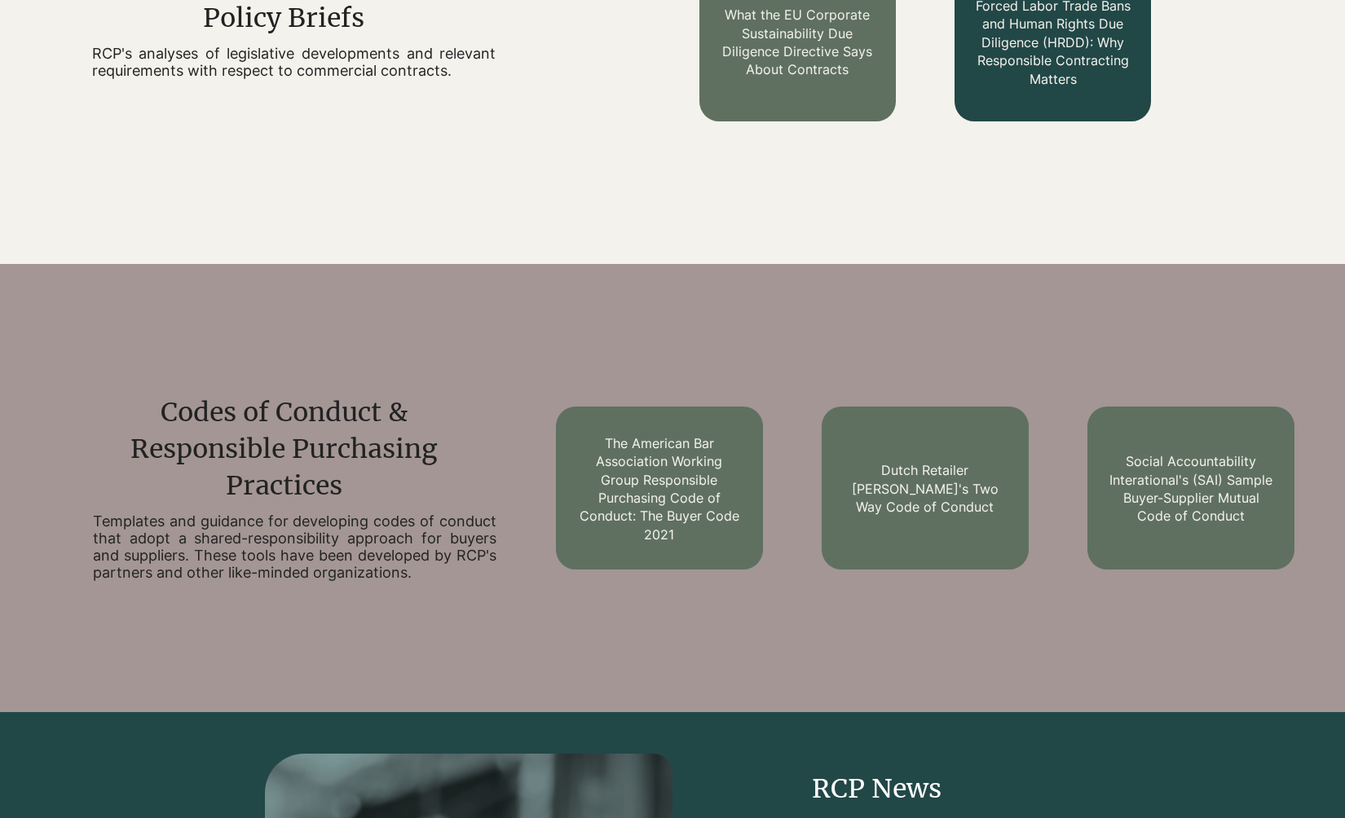
scroll to position [1672, 0]
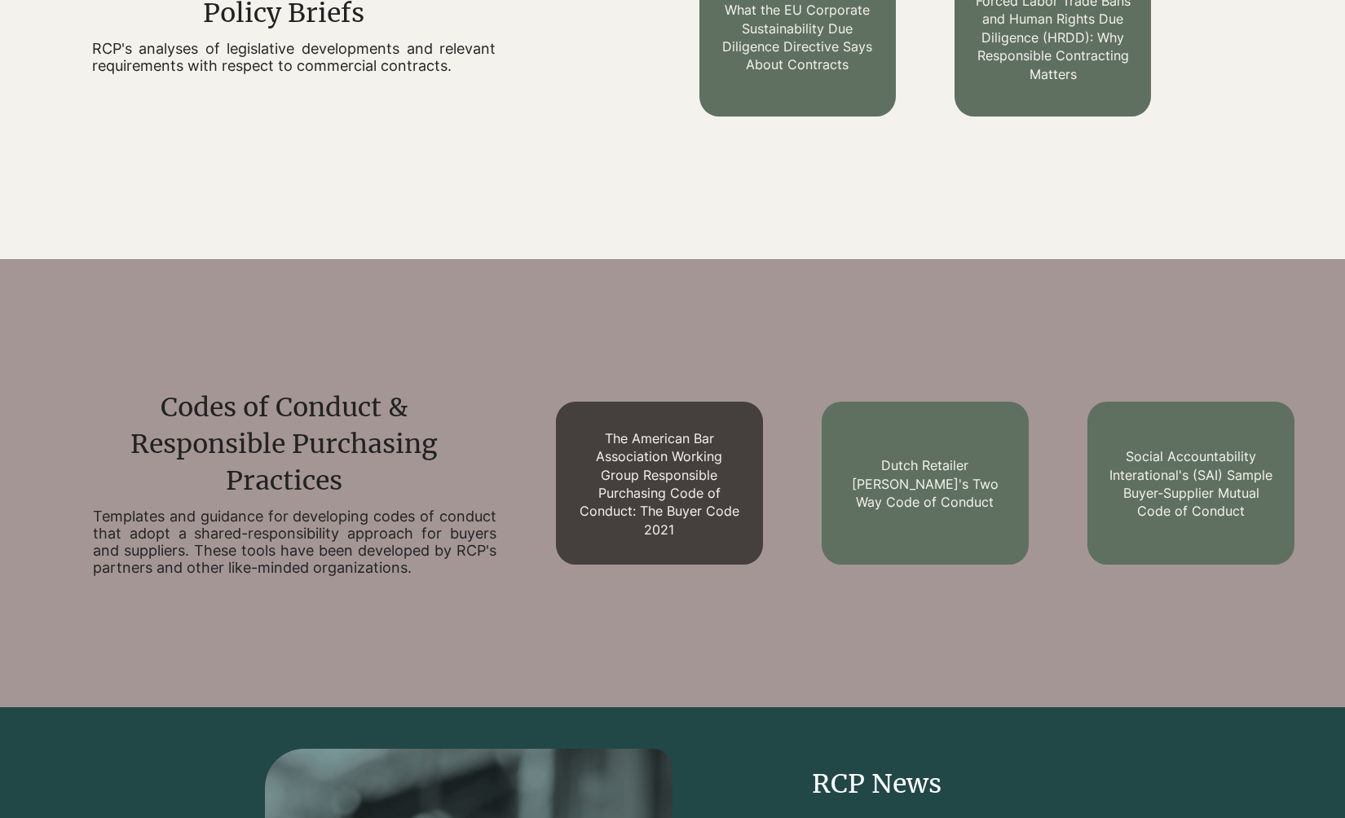
click at [669, 461] on link "The American Bar Association Working Group Responsible Purchasing Code of Condu…" at bounding box center [659, 484] width 160 height 108
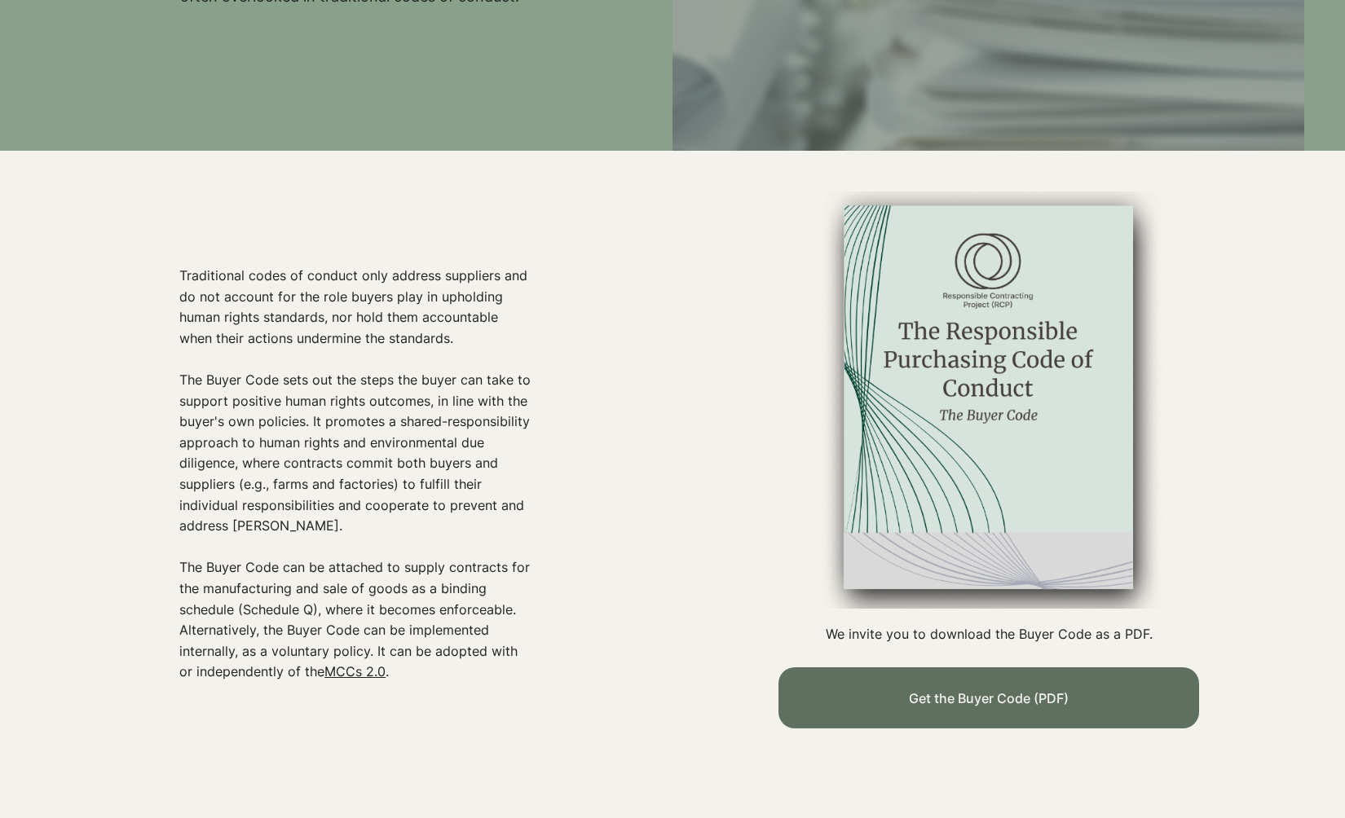
scroll to position [492, 0]
